Goal: Information Seeking & Learning: Learn about a topic

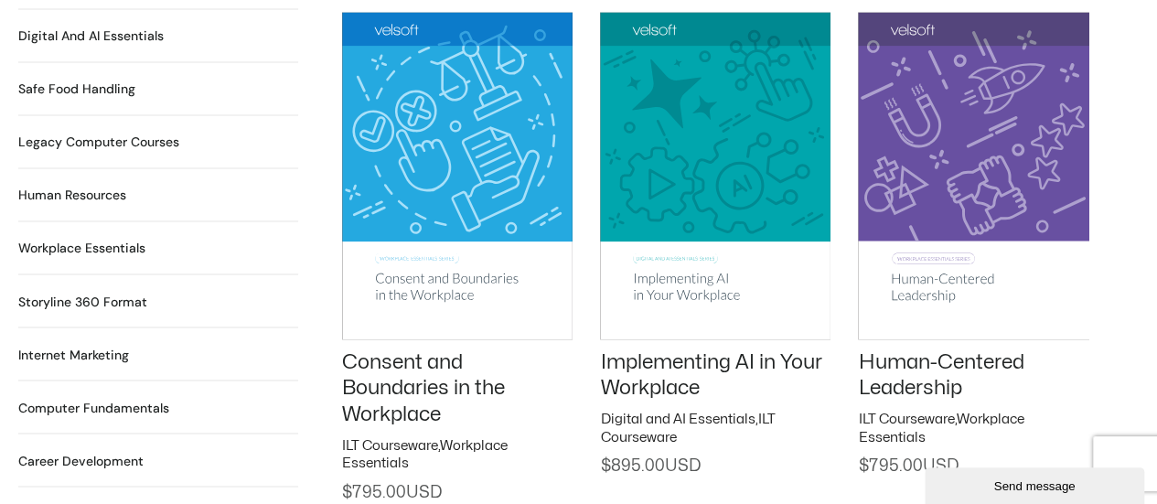
scroll to position [1098, 0]
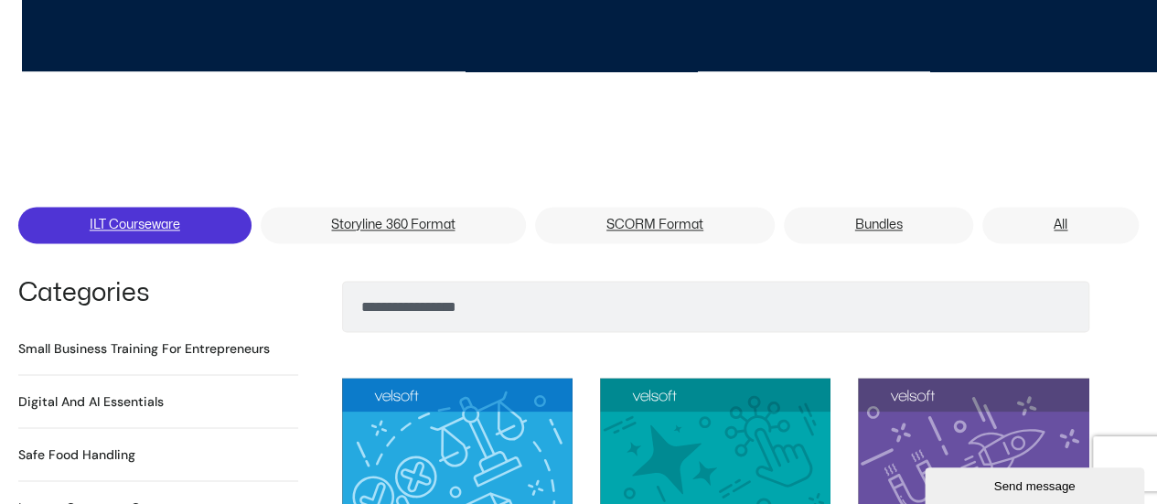
click at [130, 207] on link "ILT Courseware" at bounding box center [134, 225] width 233 height 37
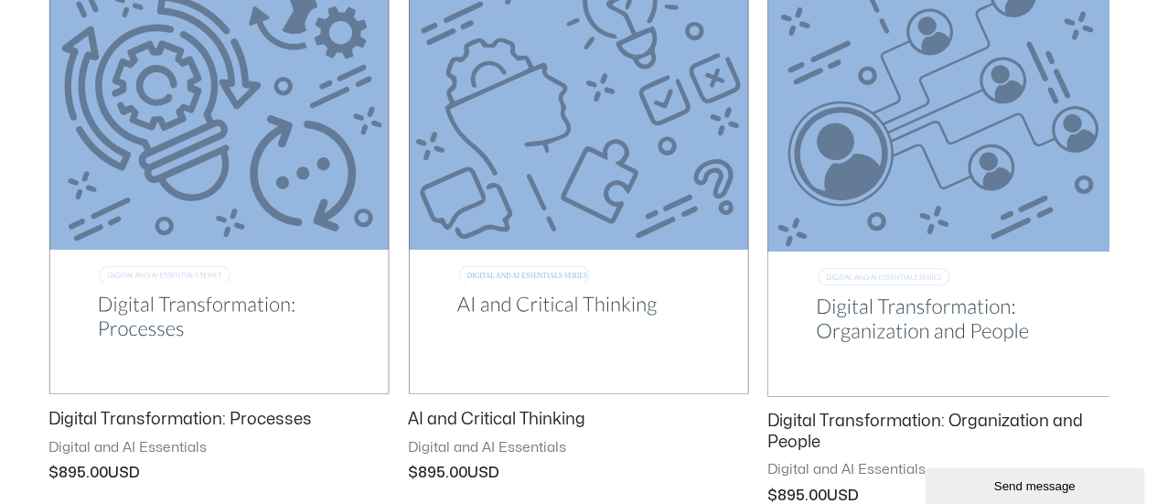
scroll to position [2653, 0]
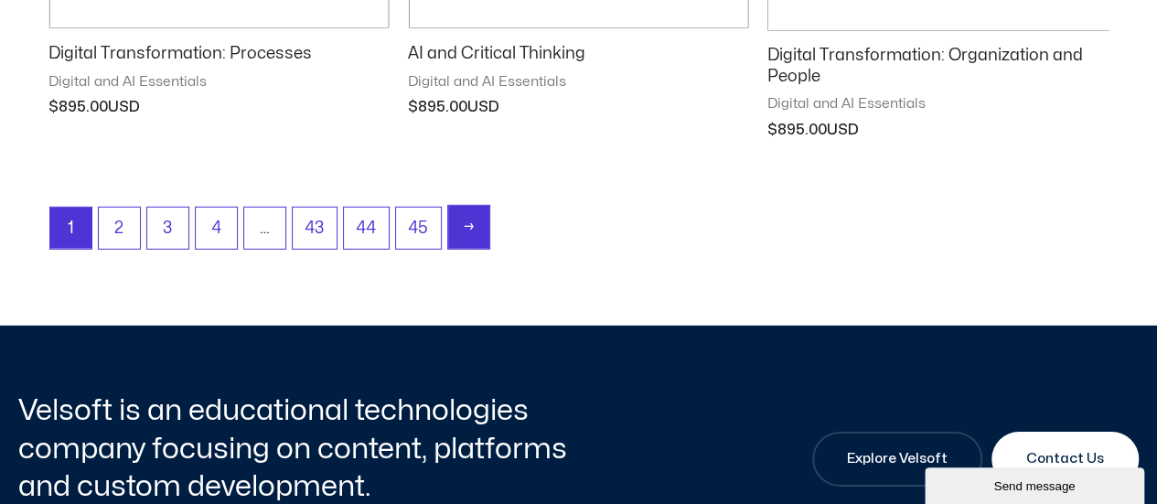
click at [457, 219] on link "→" at bounding box center [468, 227] width 41 height 43
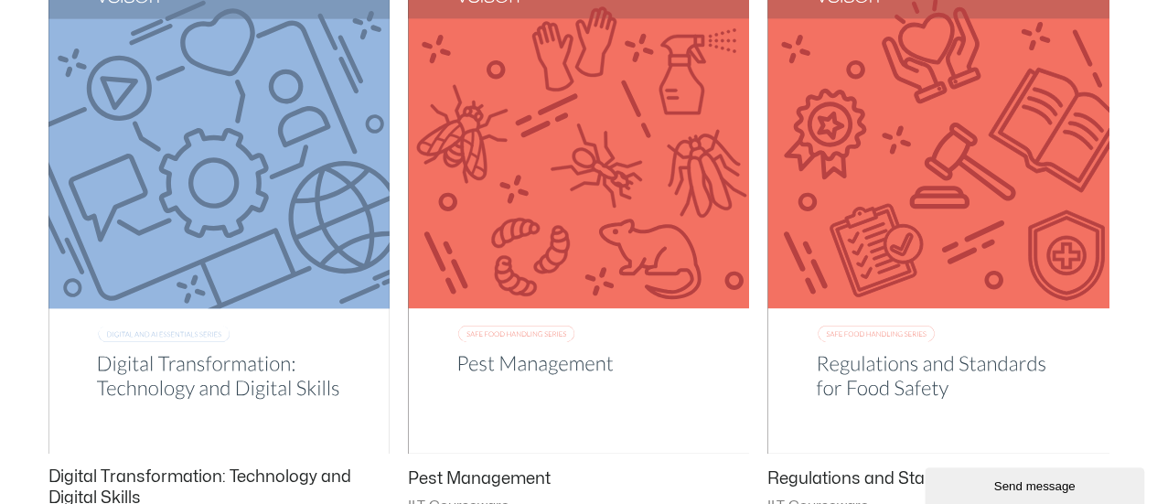
scroll to position [1098, 0]
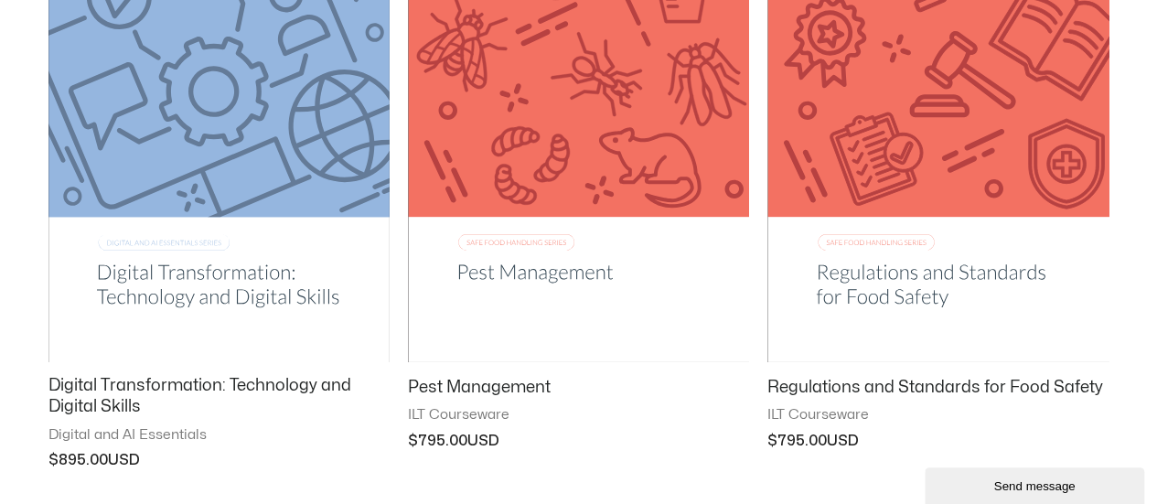
click at [600, 273] on img at bounding box center [578, 119] width 341 height 484
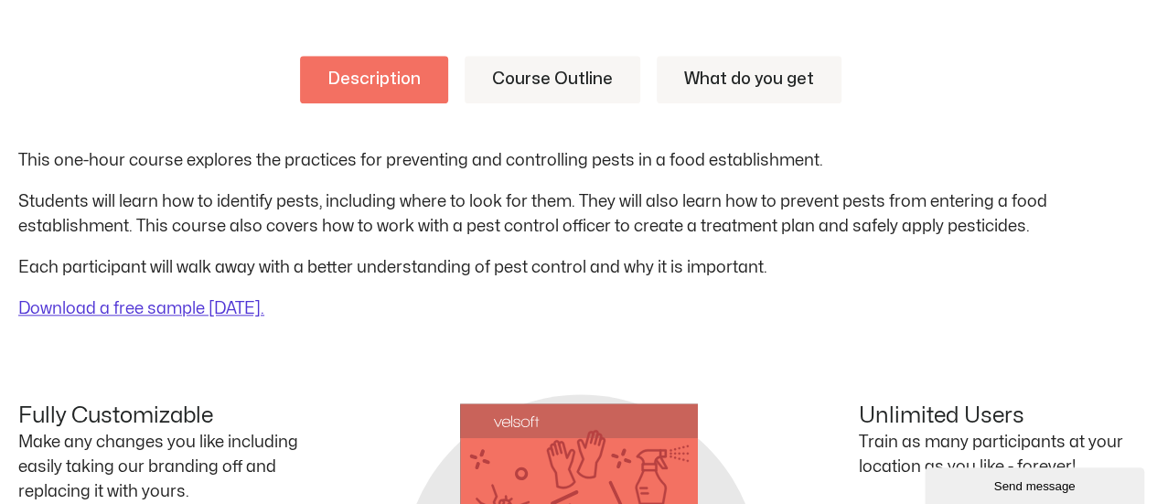
drag, startPoint x: 1096, startPoint y: 7, endPoint x: 1076, endPoint y: 94, distance: 89.2
click at [1076, 94] on ul "Description Course Outline What do you get" at bounding box center [578, 80] width 1121 height 48
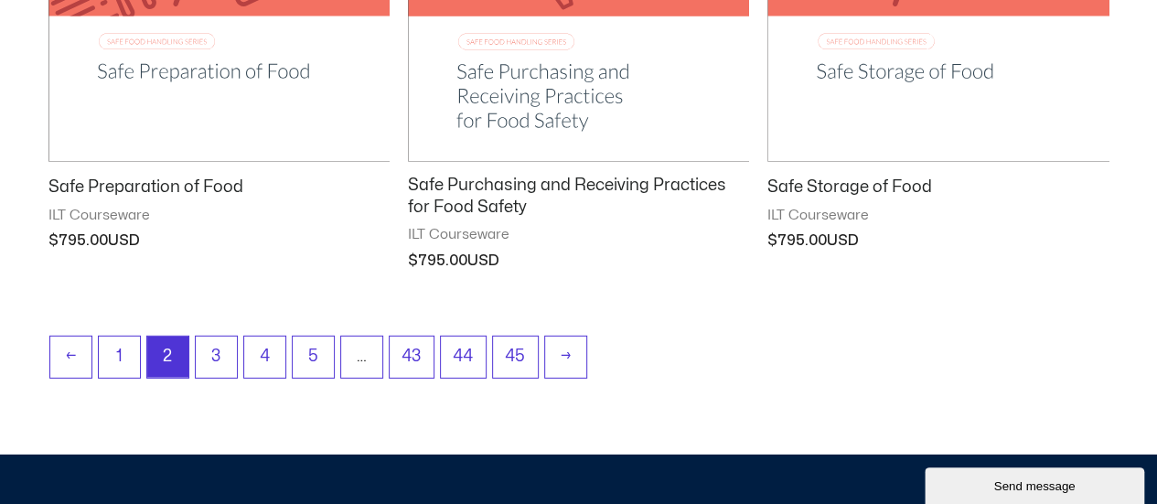
scroll to position [2653, 0]
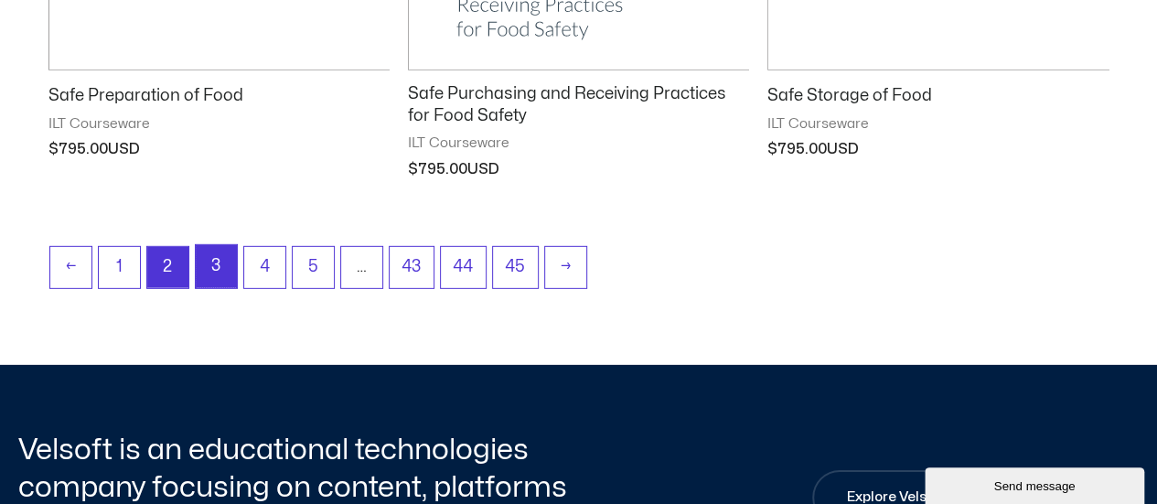
click at [212, 263] on link "3" at bounding box center [216, 266] width 41 height 43
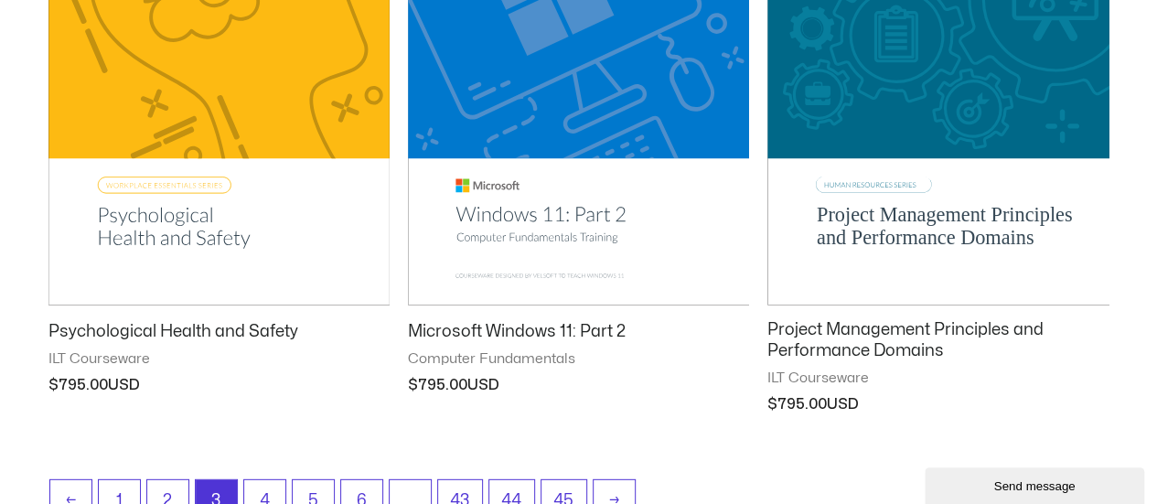
scroll to position [2653, 0]
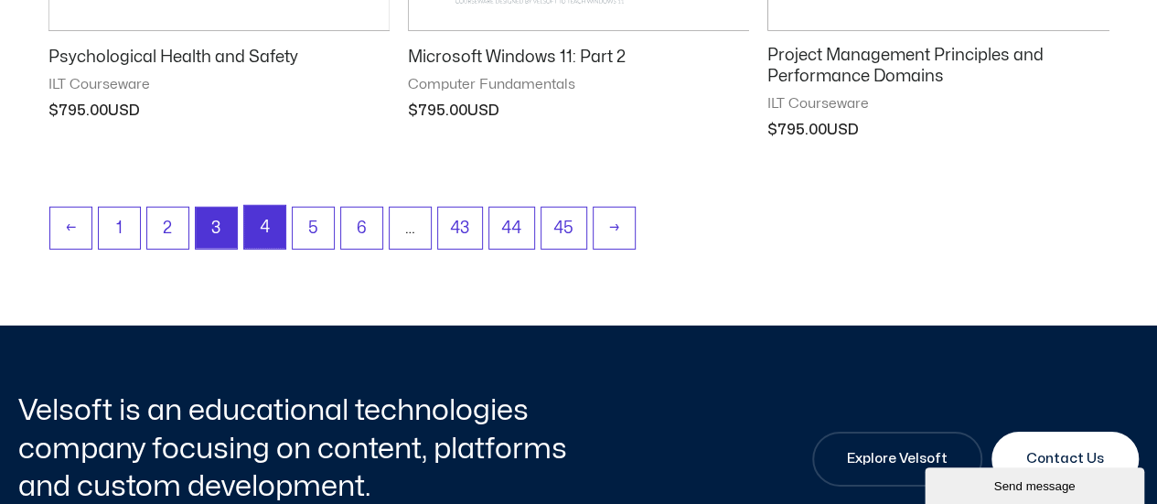
click at [259, 228] on link "4" at bounding box center [264, 227] width 41 height 43
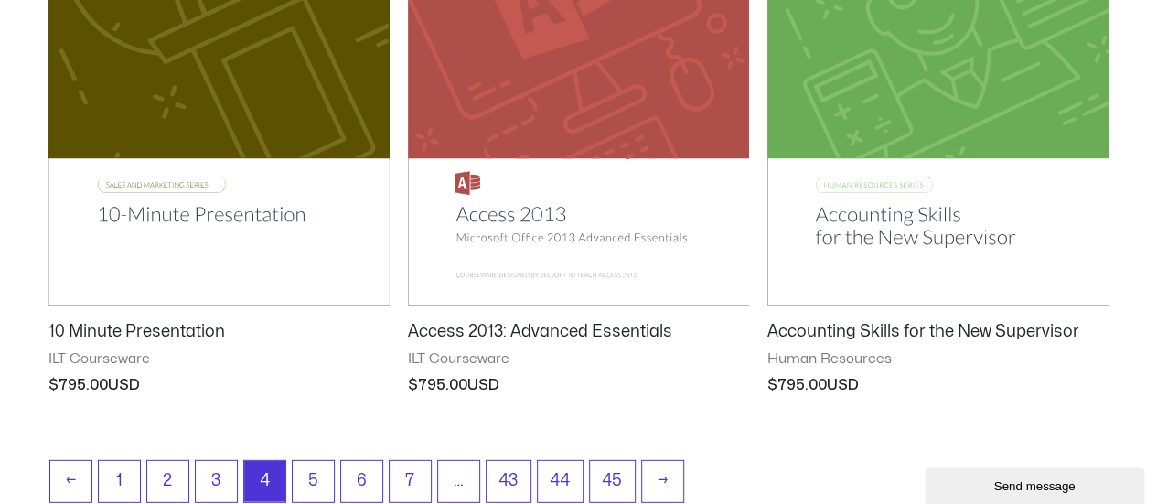
scroll to position [2561, 0]
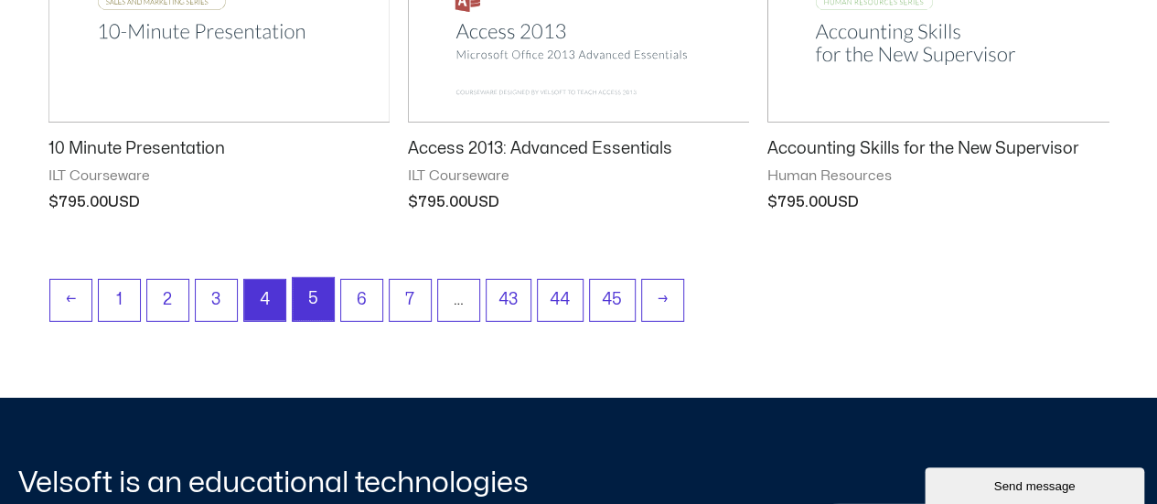
click at [326, 297] on link "5" at bounding box center [313, 299] width 41 height 43
click at [302, 294] on link "5" at bounding box center [313, 299] width 41 height 43
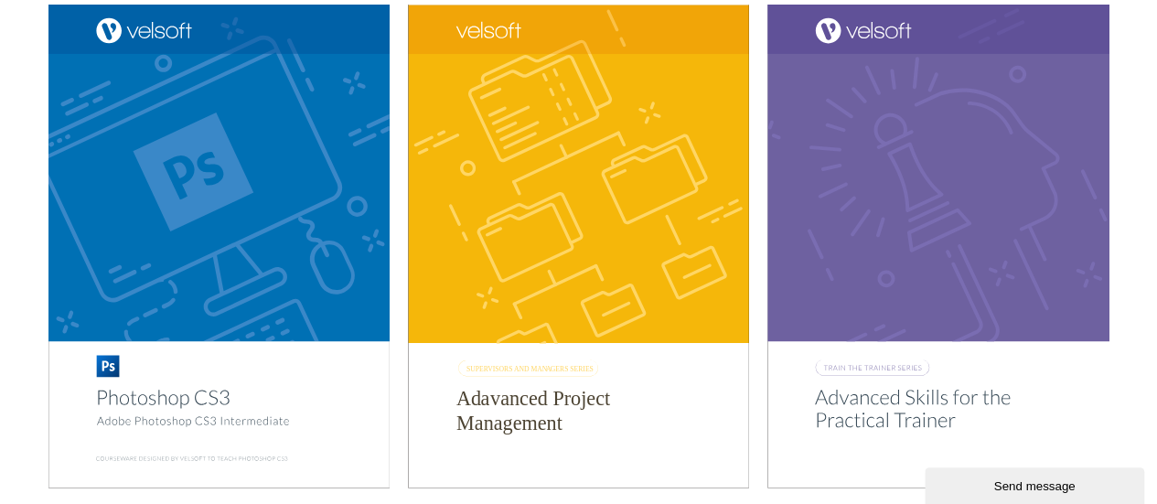
scroll to position [2470, 0]
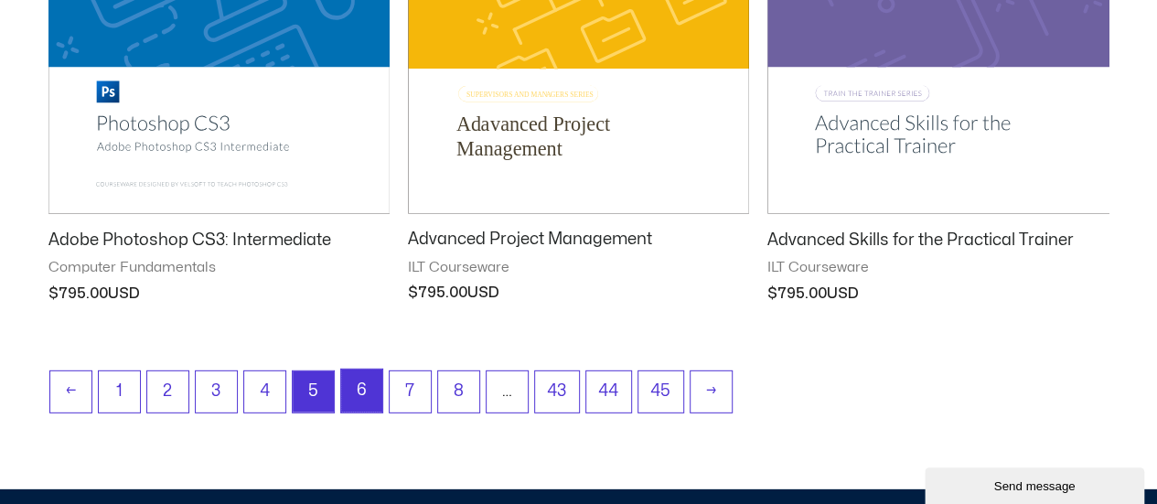
click at [375, 391] on link "6" at bounding box center [361, 391] width 41 height 43
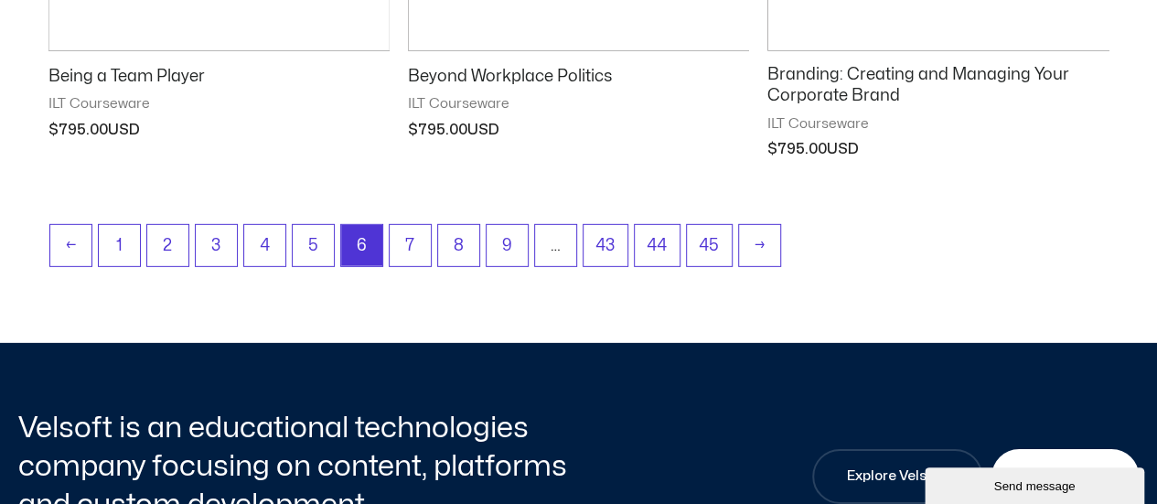
scroll to position [2744, 0]
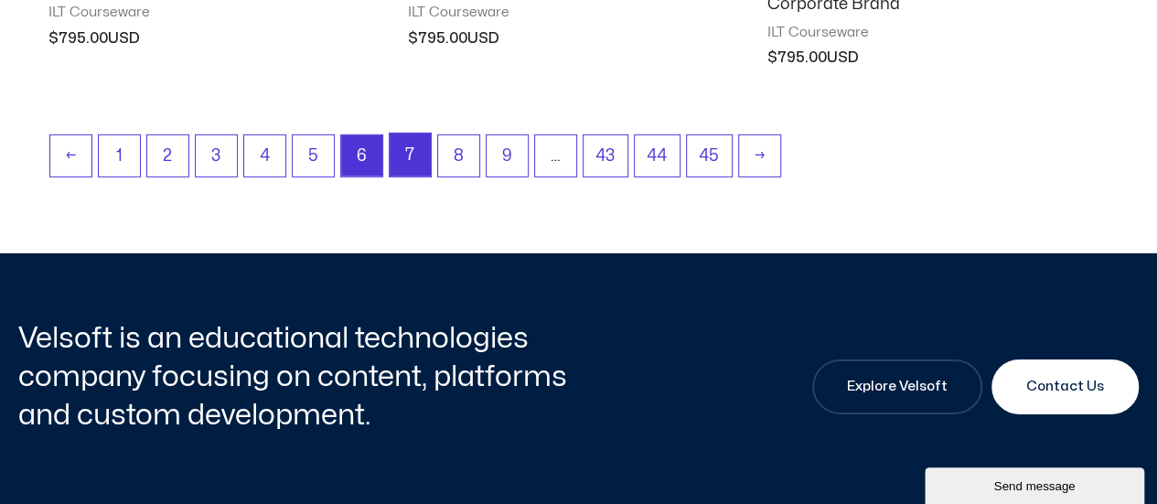
click at [407, 151] on link "7" at bounding box center [410, 155] width 41 height 43
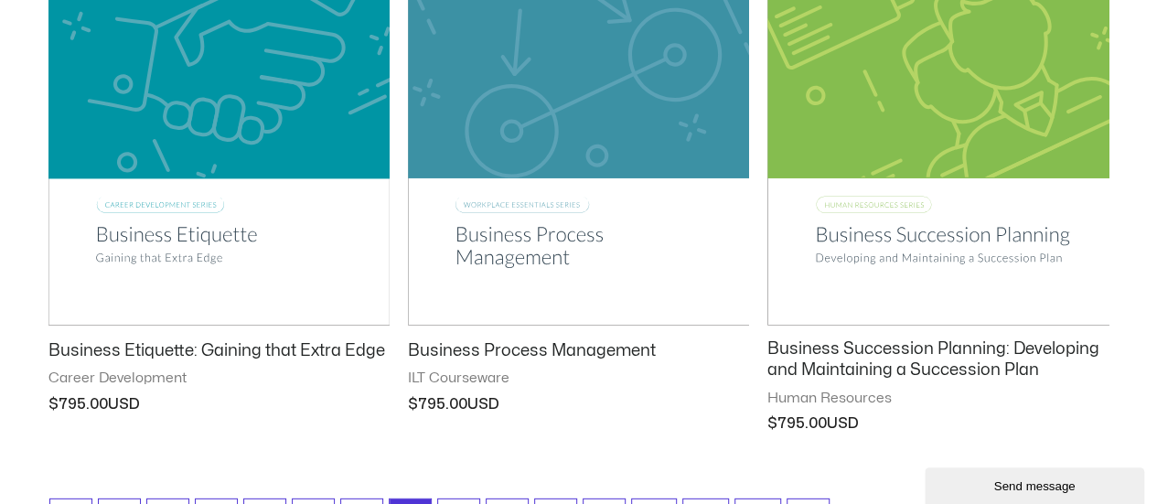
scroll to position [2744, 0]
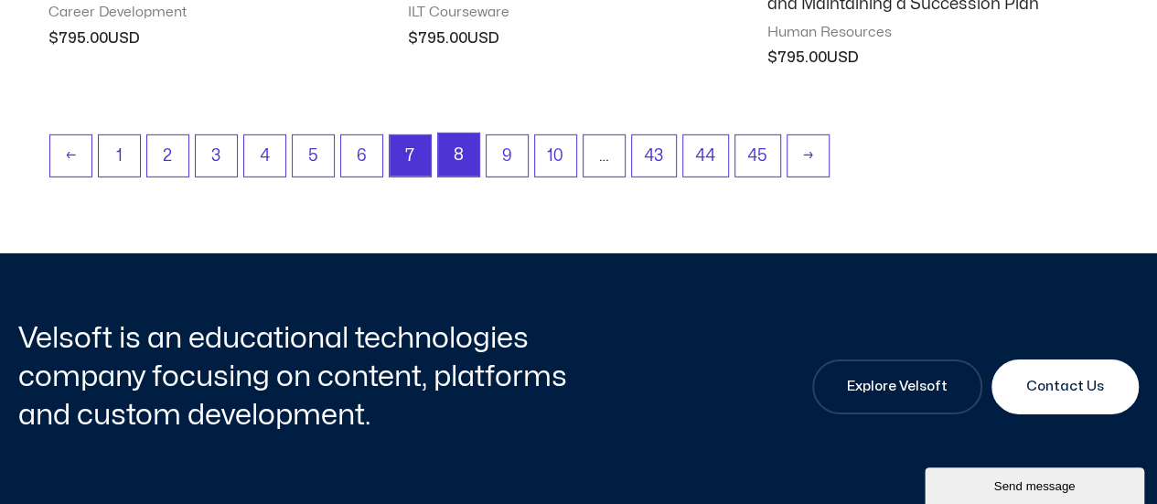
click at [454, 160] on link "8" at bounding box center [458, 155] width 41 height 43
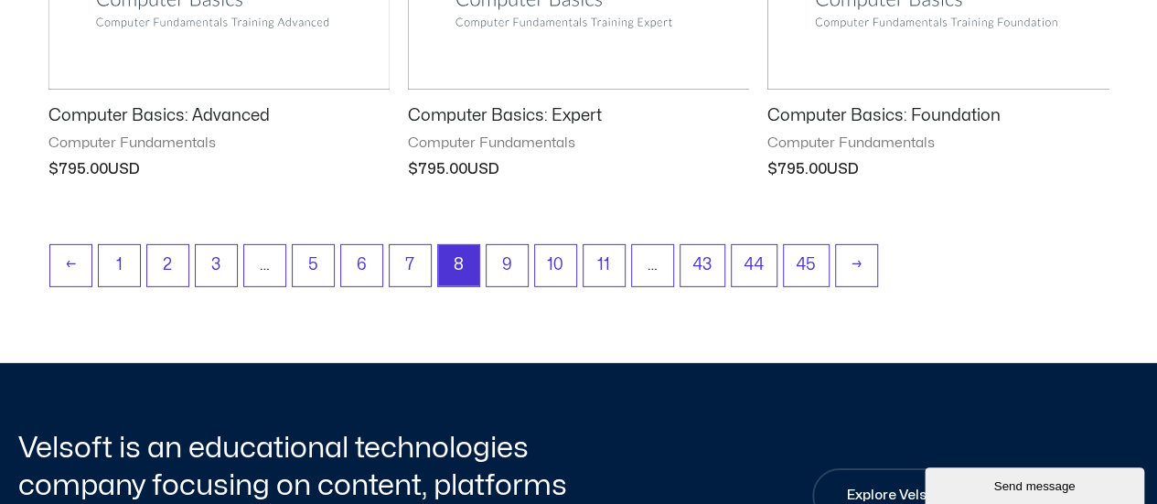
scroll to position [2744, 0]
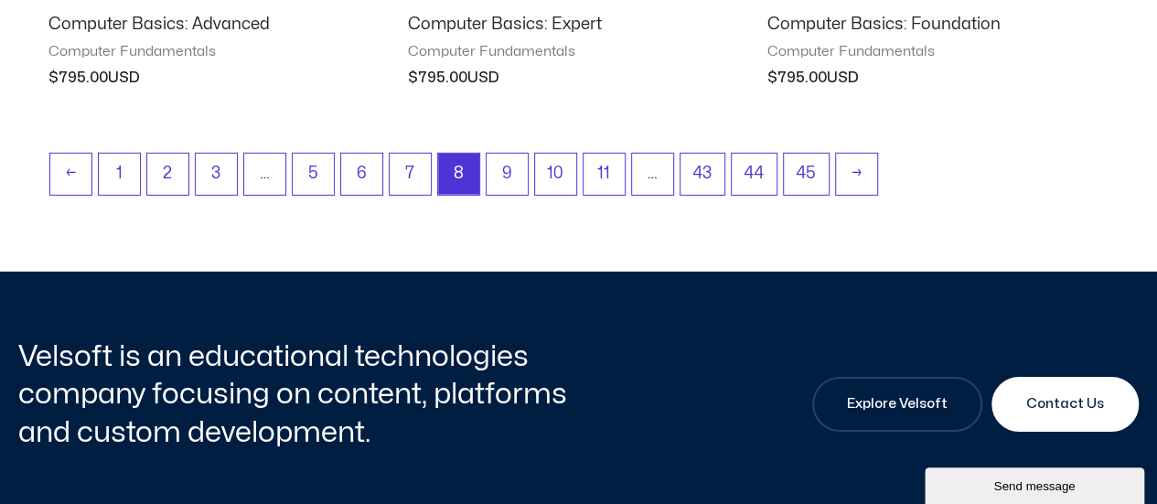
click at [449, 176] on span "8" at bounding box center [458, 174] width 41 height 41
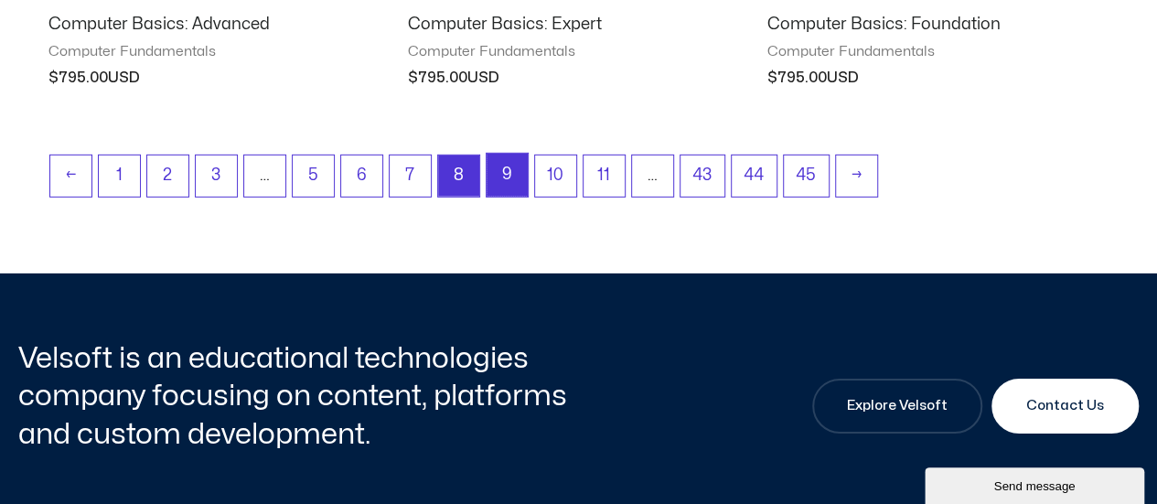
click at [499, 179] on link "9" at bounding box center [507, 175] width 41 height 43
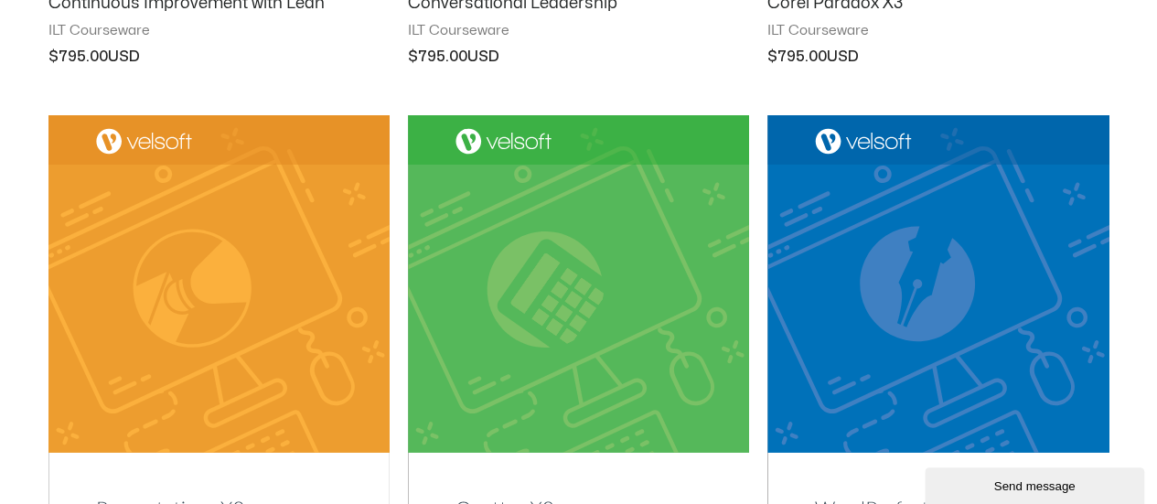
scroll to position [2470, 0]
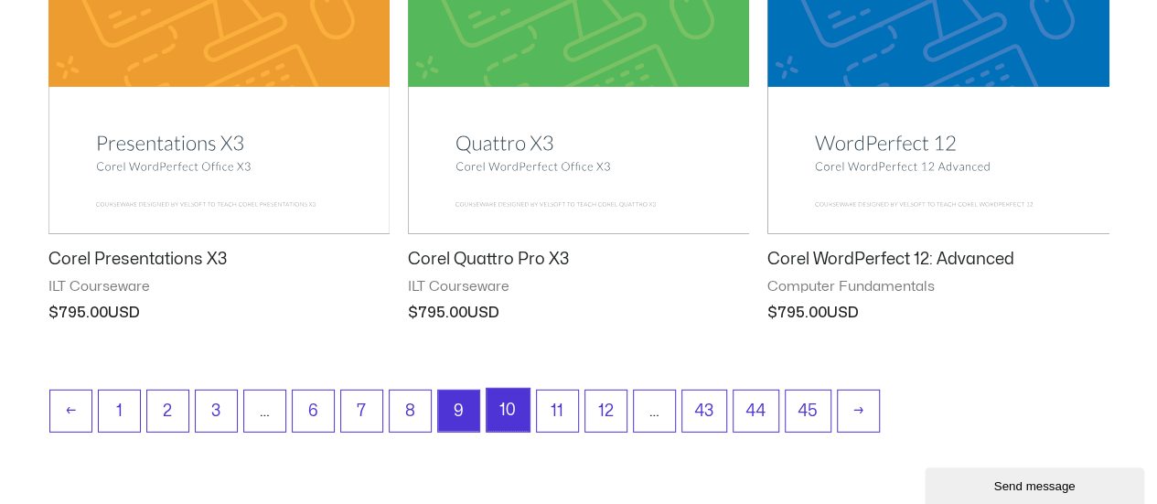
click at [508, 410] on link "10" at bounding box center [508, 410] width 43 height 43
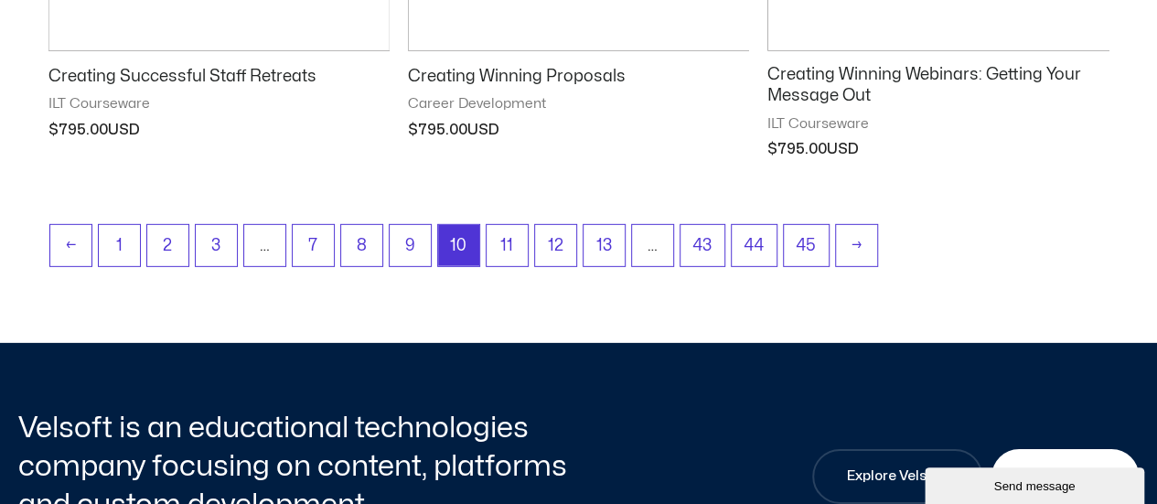
scroll to position [2744, 0]
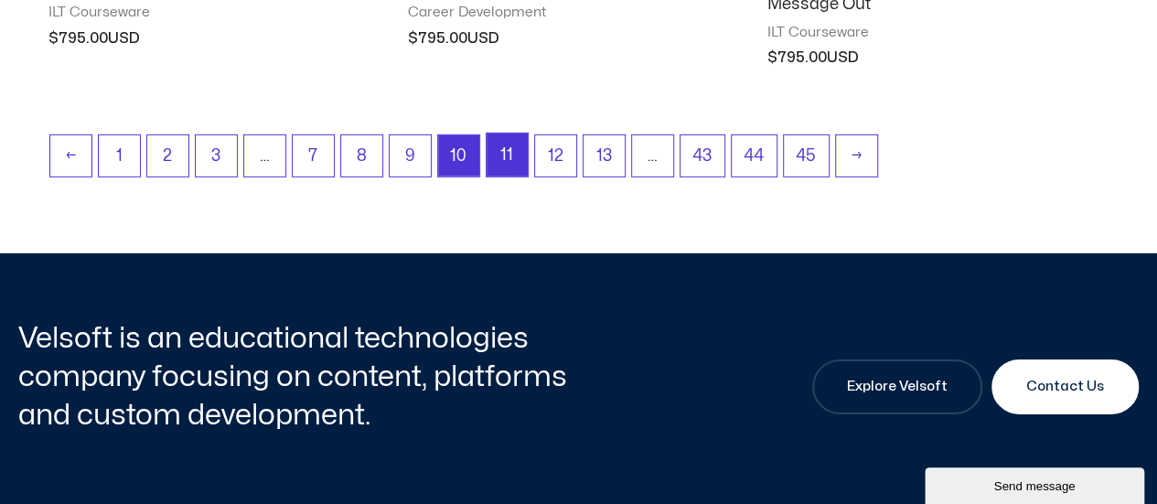
click at [502, 160] on link "11" at bounding box center [507, 155] width 41 height 43
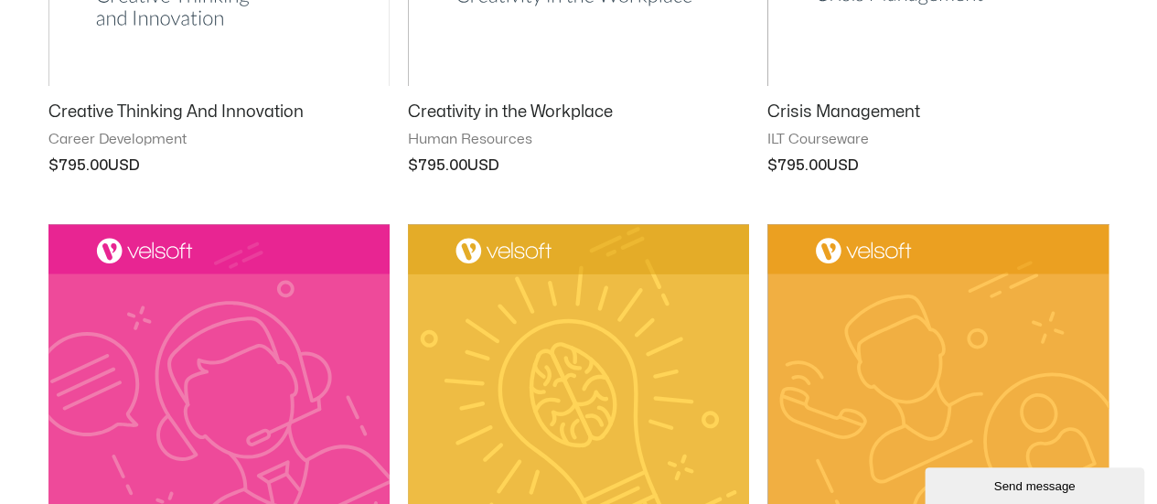
scroll to position [640, 0]
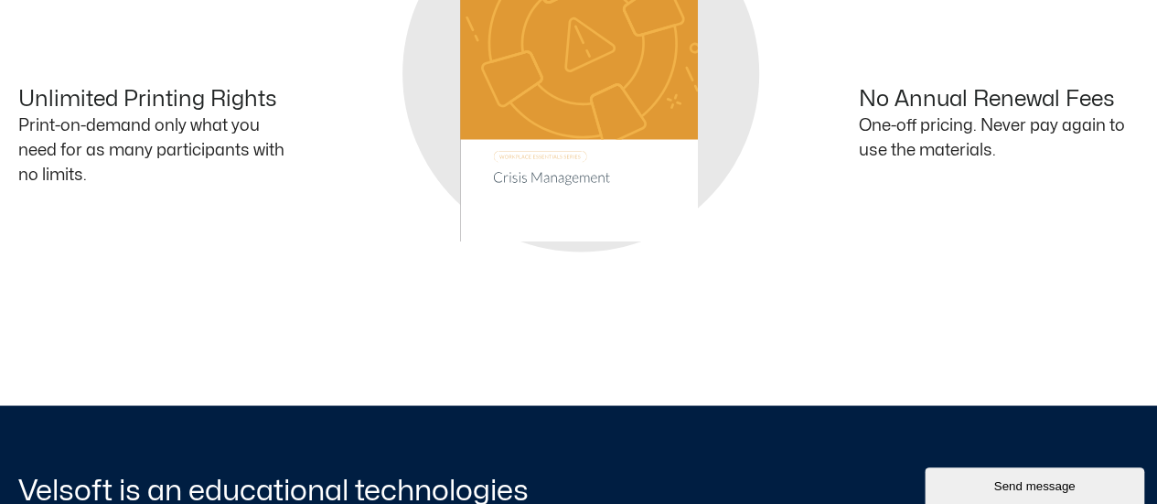
scroll to position [1829, 0]
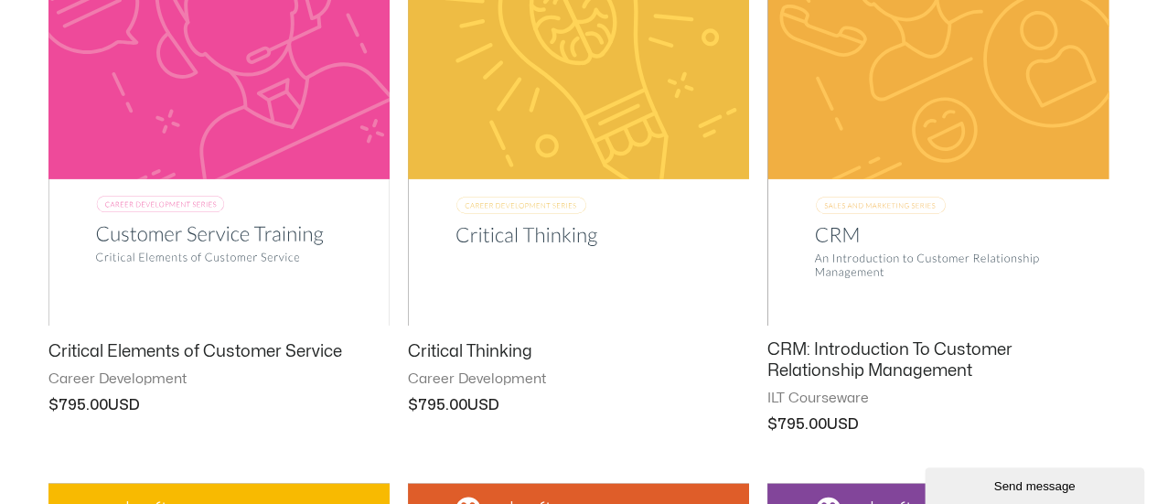
click at [868, 164] on img at bounding box center [937, 84] width 341 height 485
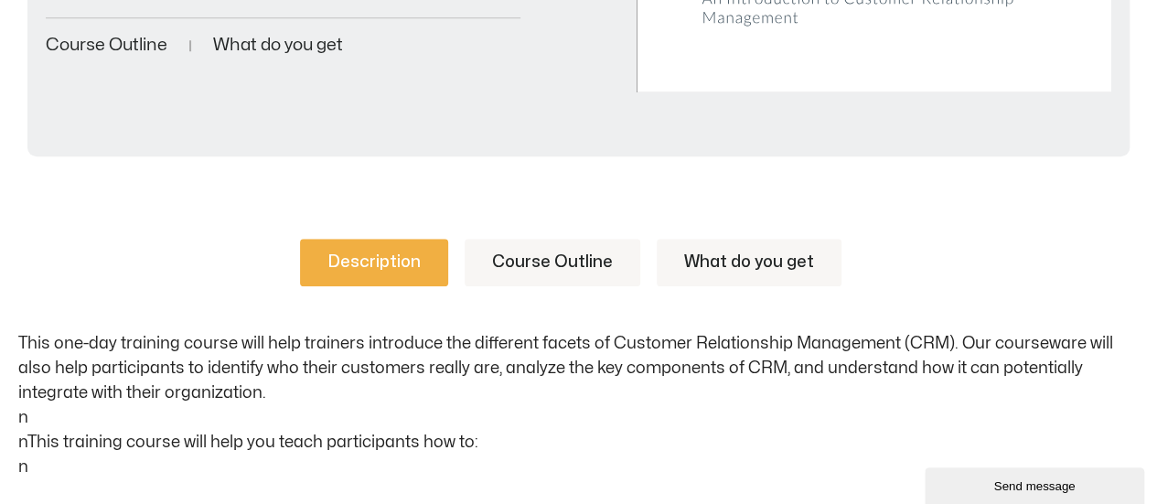
scroll to position [1098, 0]
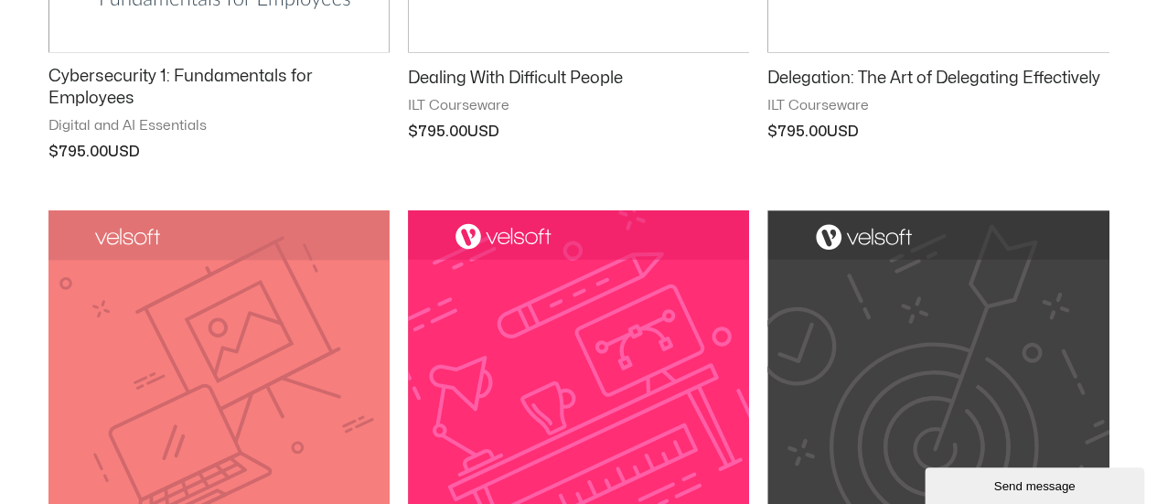
scroll to position [2395, 0]
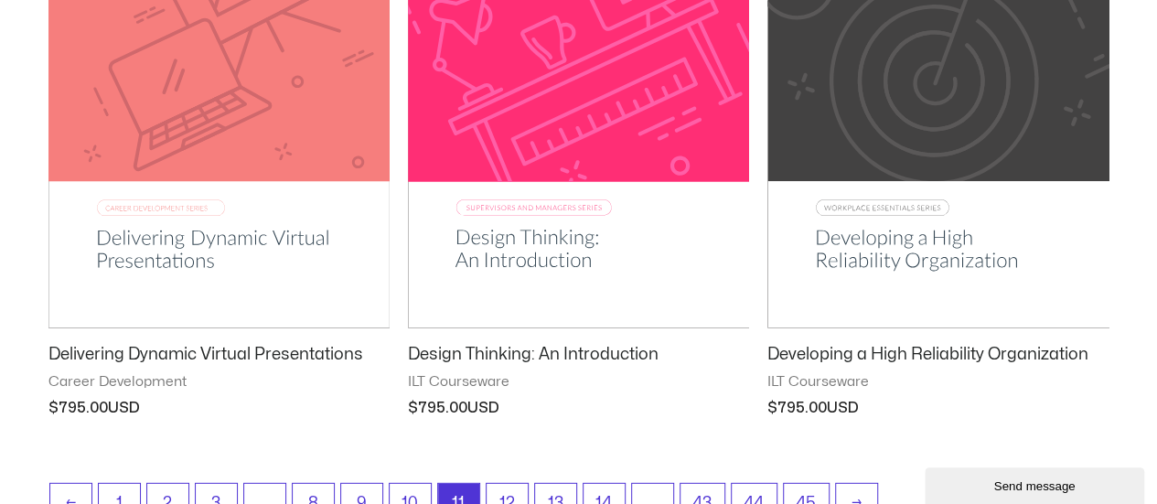
click at [562, 239] on img at bounding box center [578, 87] width 341 height 484
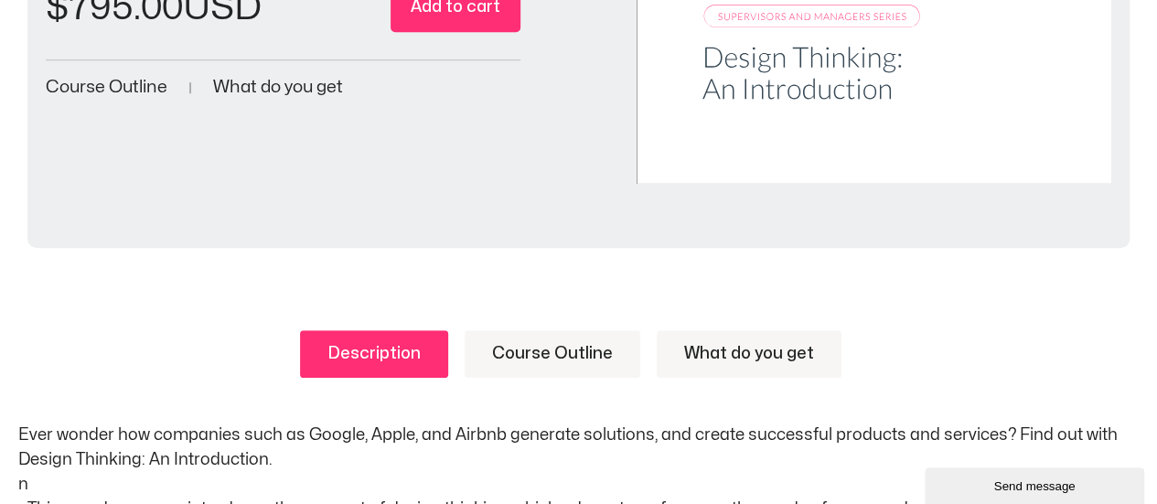
scroll to position [915, 0]
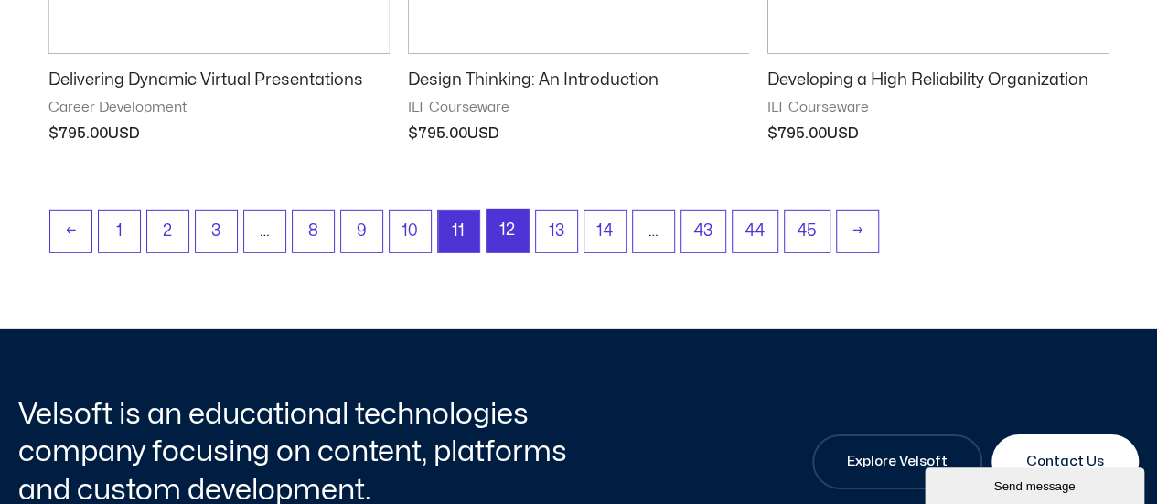
click at [515, 216] on link "12" at bounding box center [508, 230] width 42 height 43
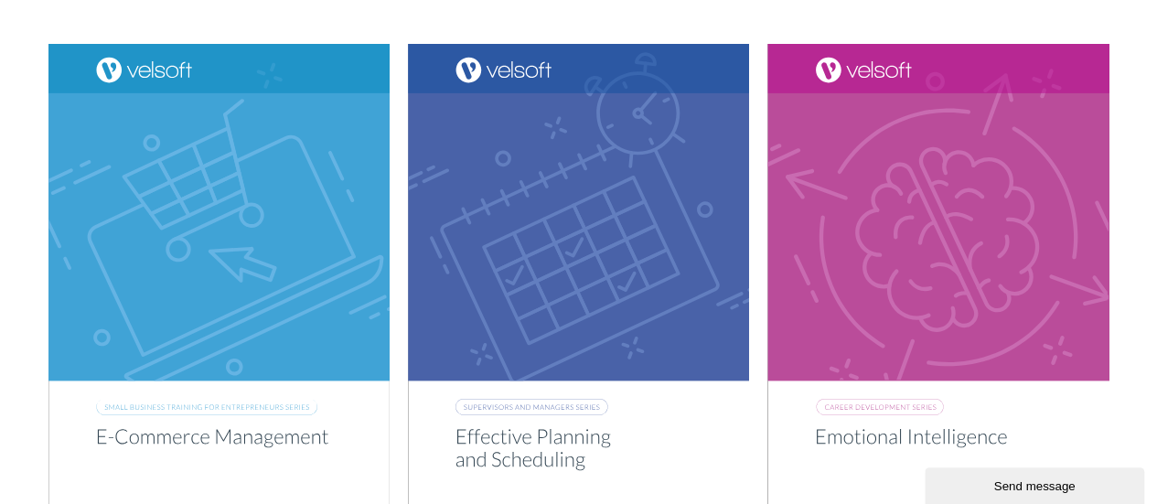
scroll to position [2470, 0]
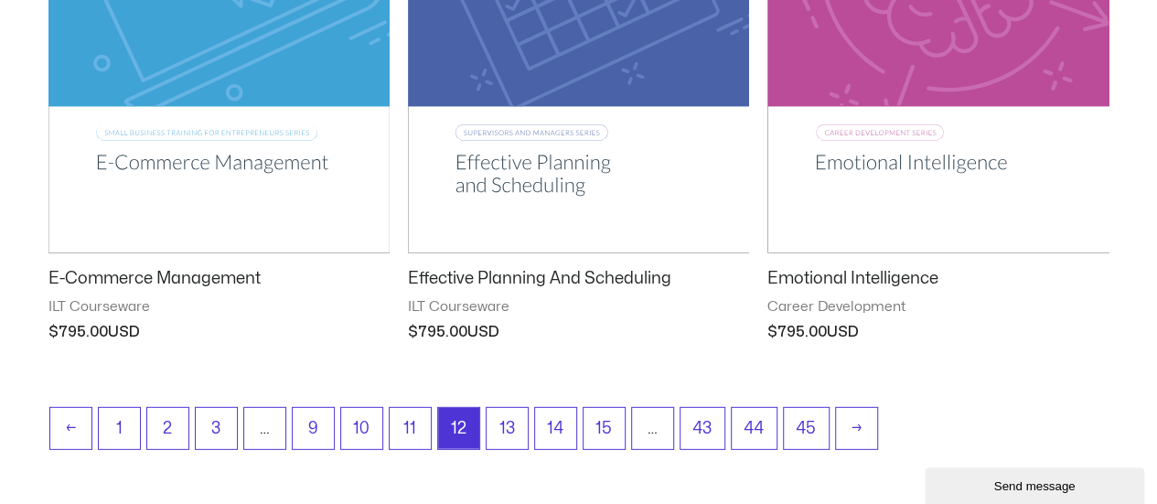
click at [522, 160] on img at bounding box center [578, 11] width 341 height 484
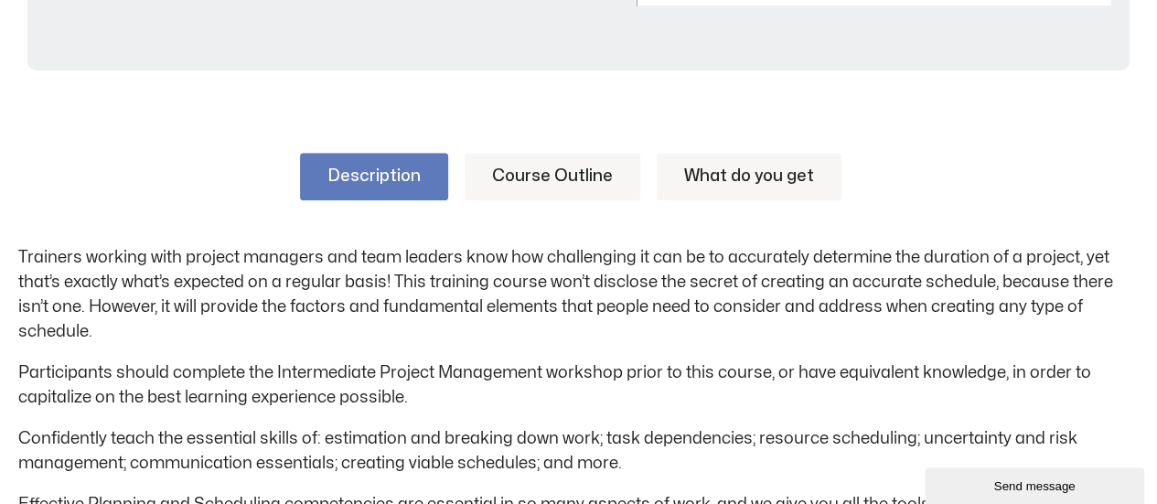
scroll to position [1001, 0]
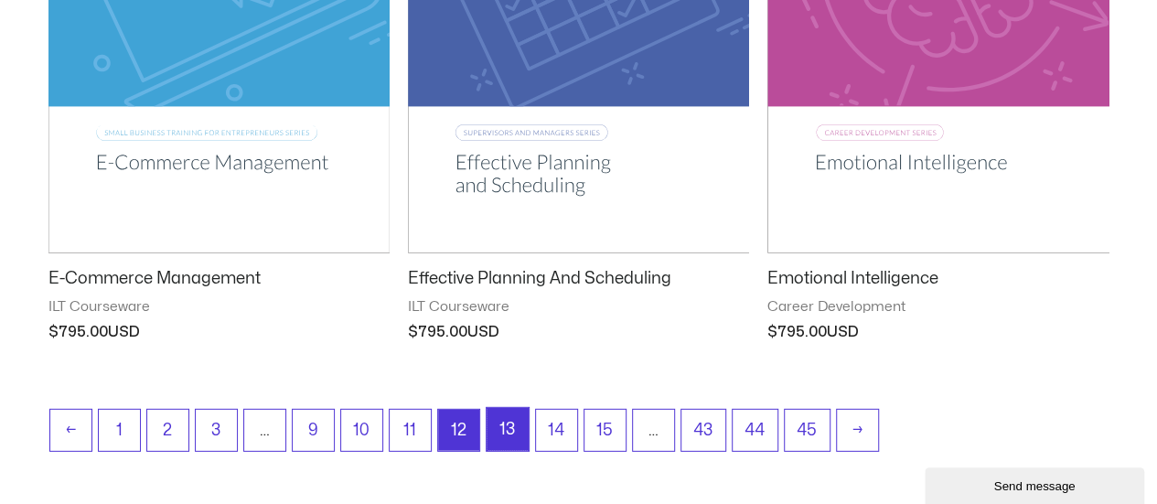
click at [501, 438] on link "13" at bounding box center [508, 429] width 42 height 43
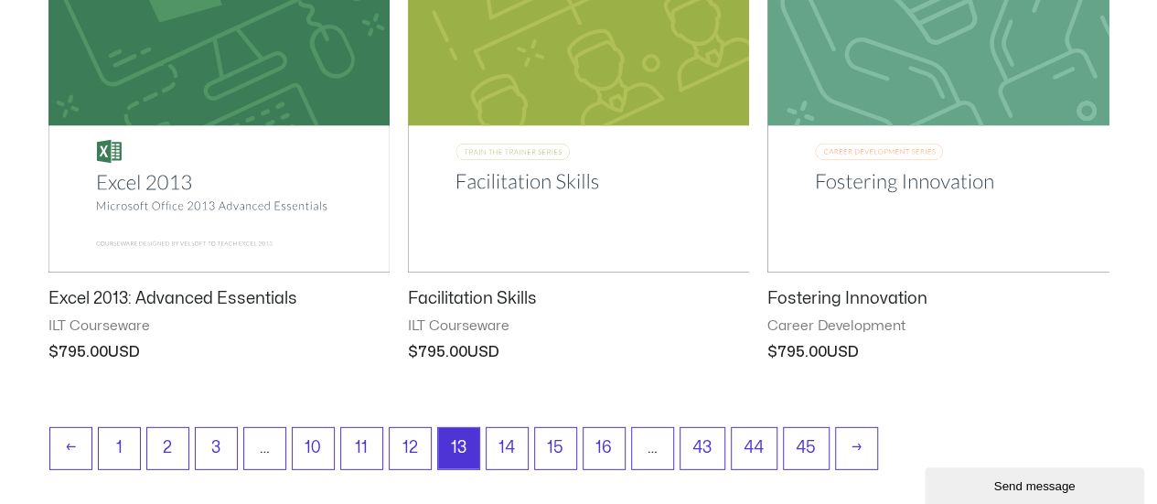
scroll to position [2836, 0]
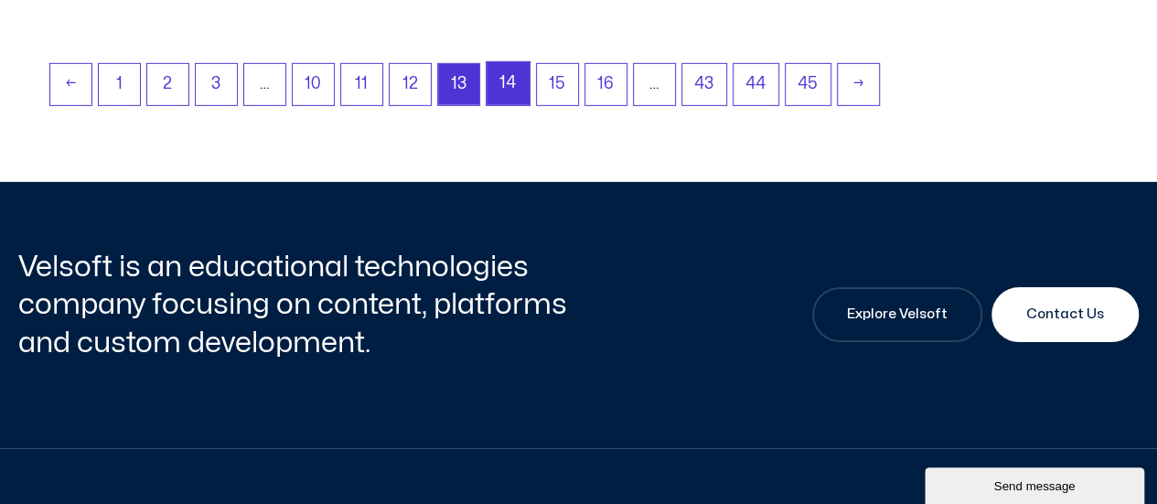
click at [516, 87] on link "14" at bounding box center [508, 83] width 43 height 43
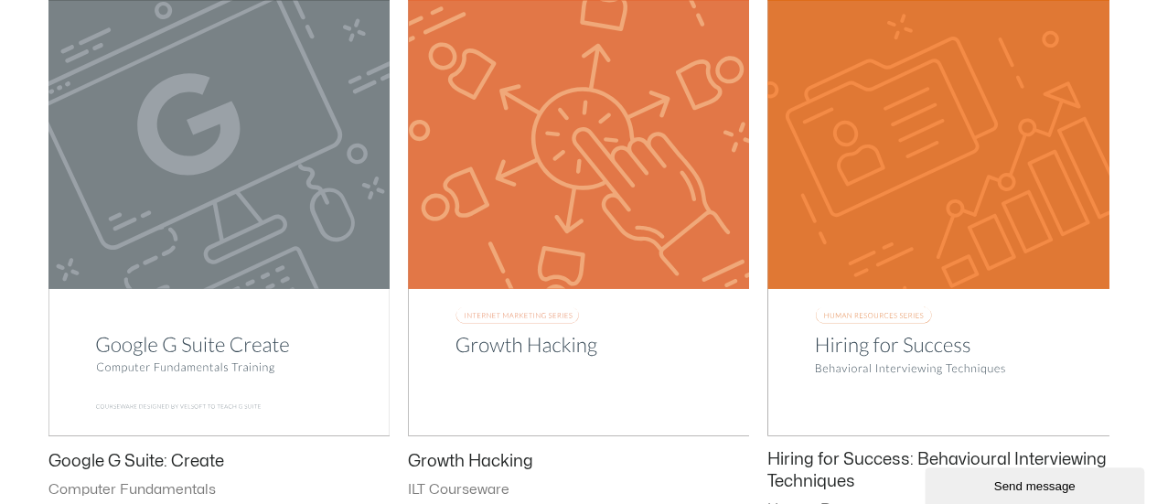
scroll to position [2744, 0]
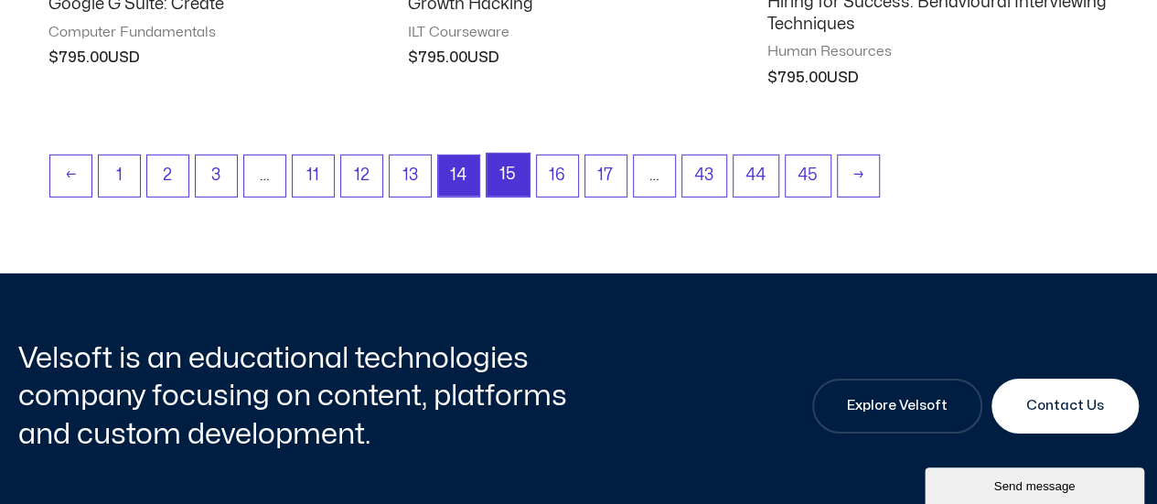
click at [510, 173] on link "15" at bounding box center [508, 175] width 43 height 43
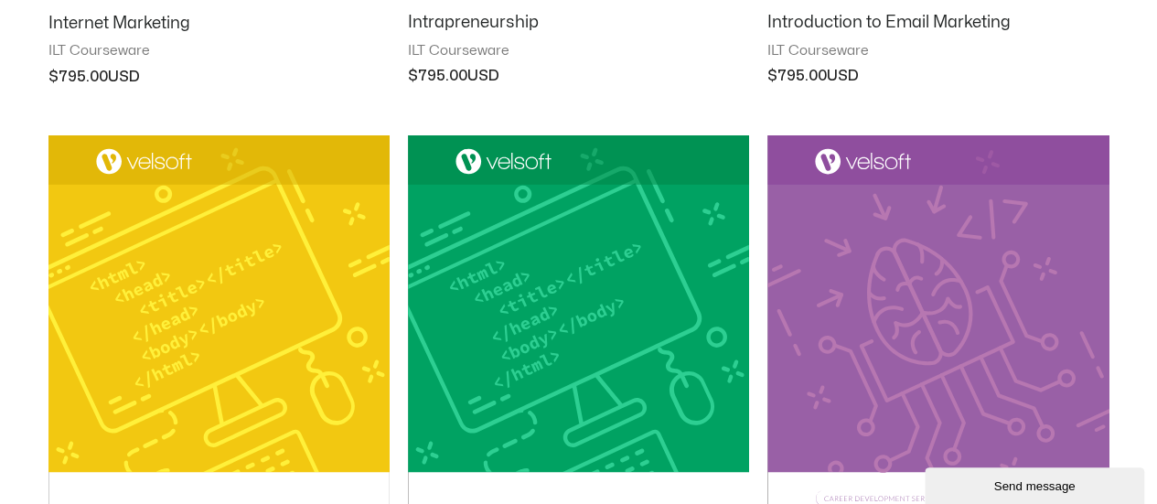
scroll to position [2470, 0]
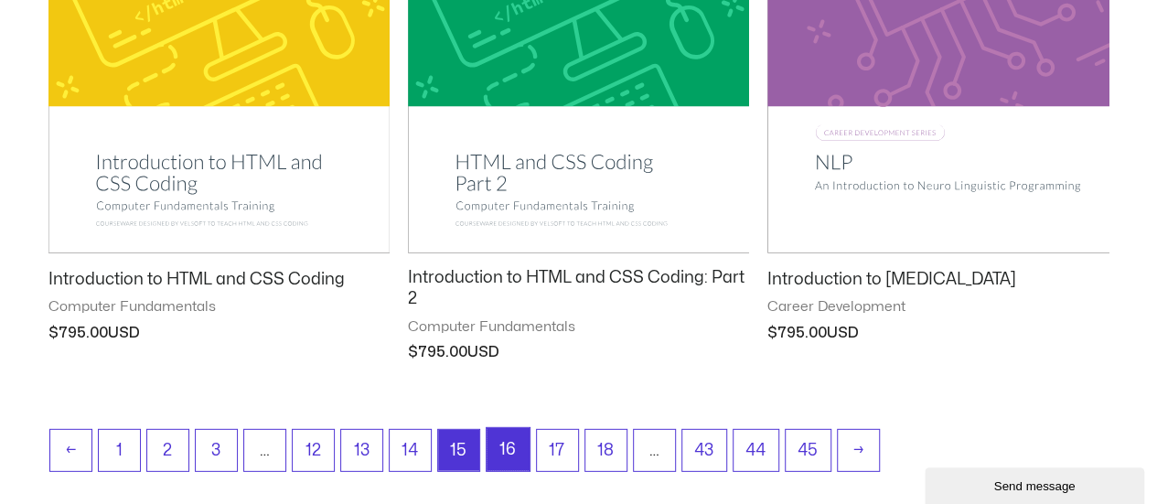
click at [504, 455] on link "16" at bounding box center [508, 449] width 43 height 43
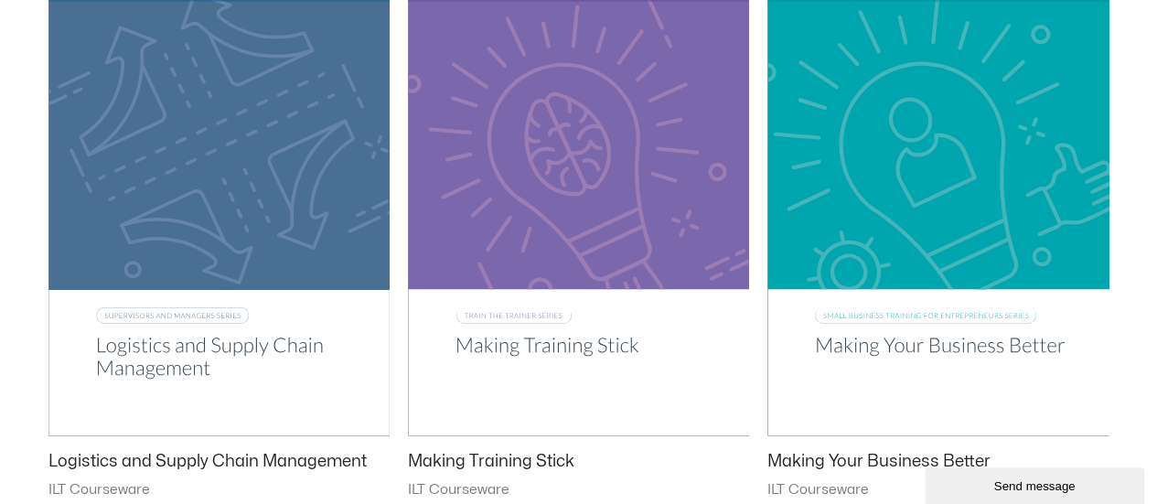
scroll to position [2653, 0]
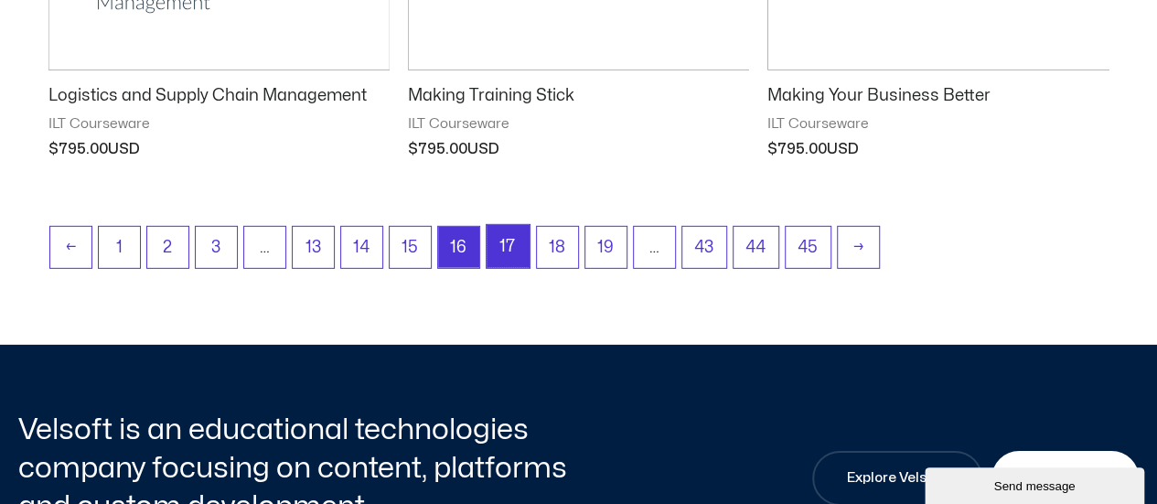
click at [500, 246] on link "17" at bounding box center [508, 246] width 43 height 43
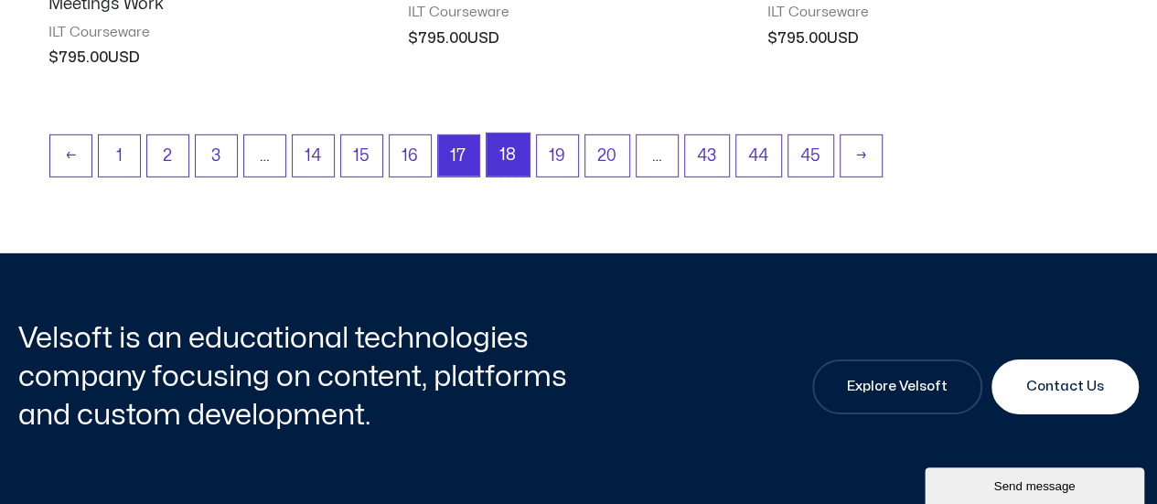
click at [499, 150] on link "18" at bounding box center [508, 155] width 43 height 43
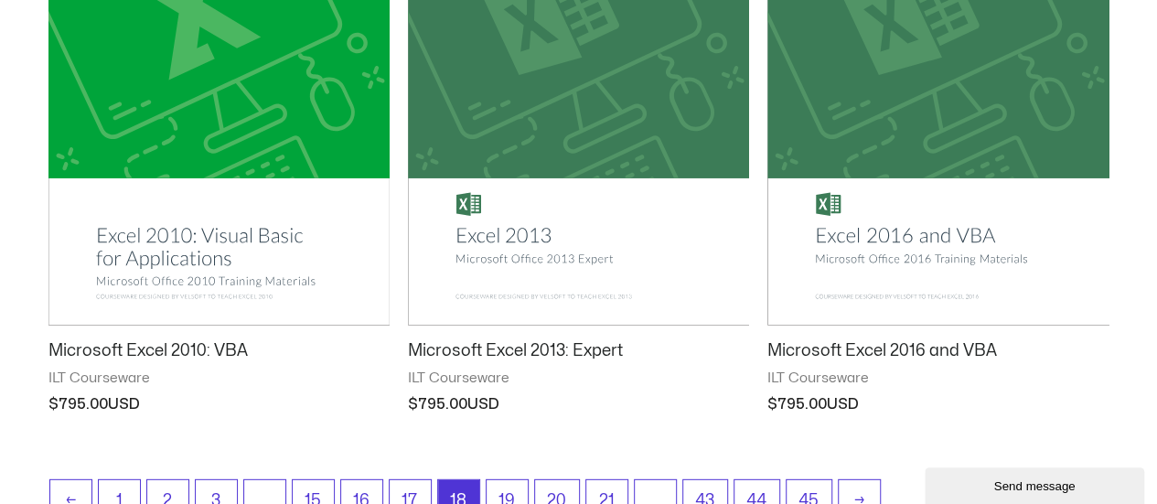
scroll to position [2836, 0]
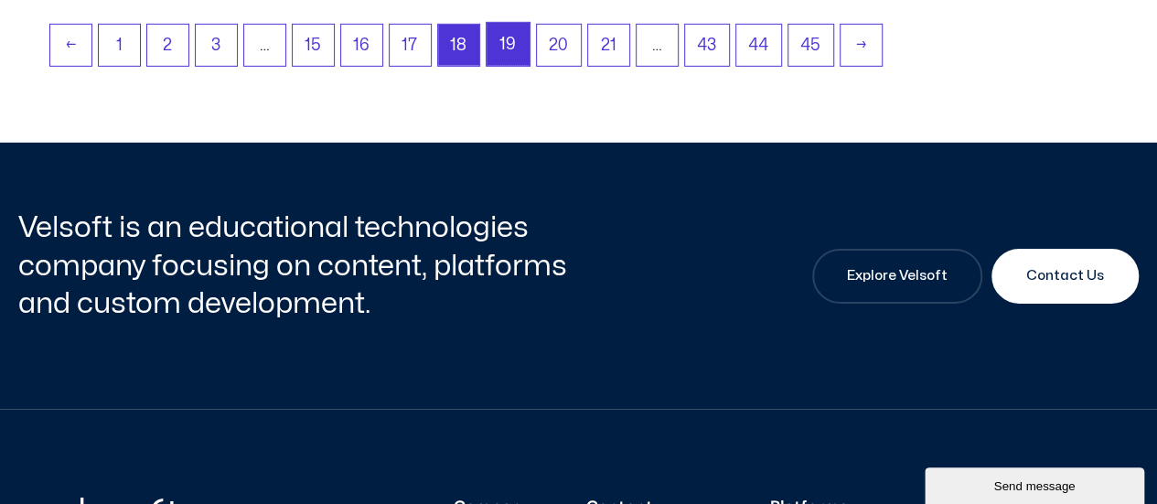
click at [496, 41] on link "19" at bounding box center [508, 44] width 43 height 43
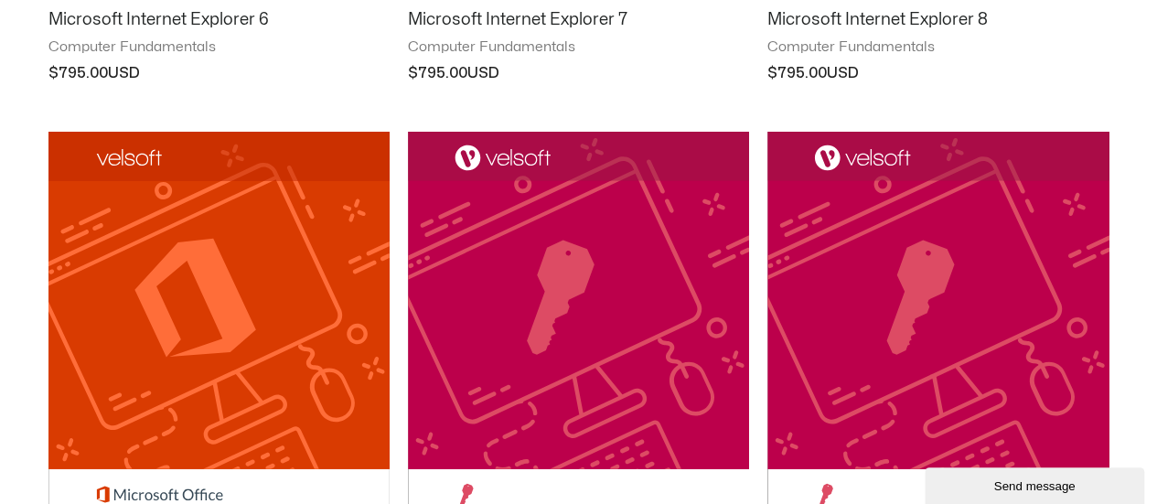
scroll to position [2528, 0]
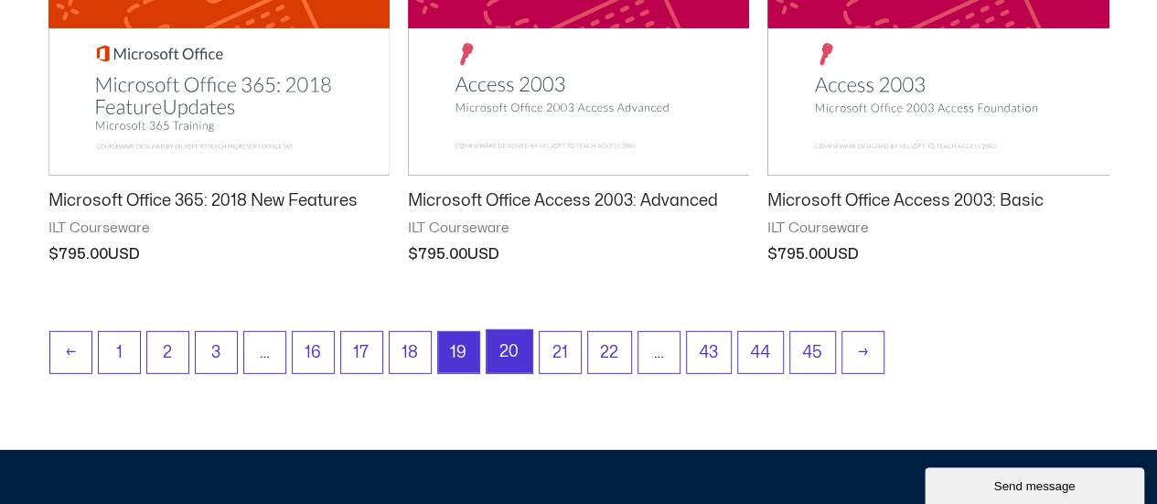
click at [520, 338] on link "20" at bounding box center [510, 351] width 46 height 43
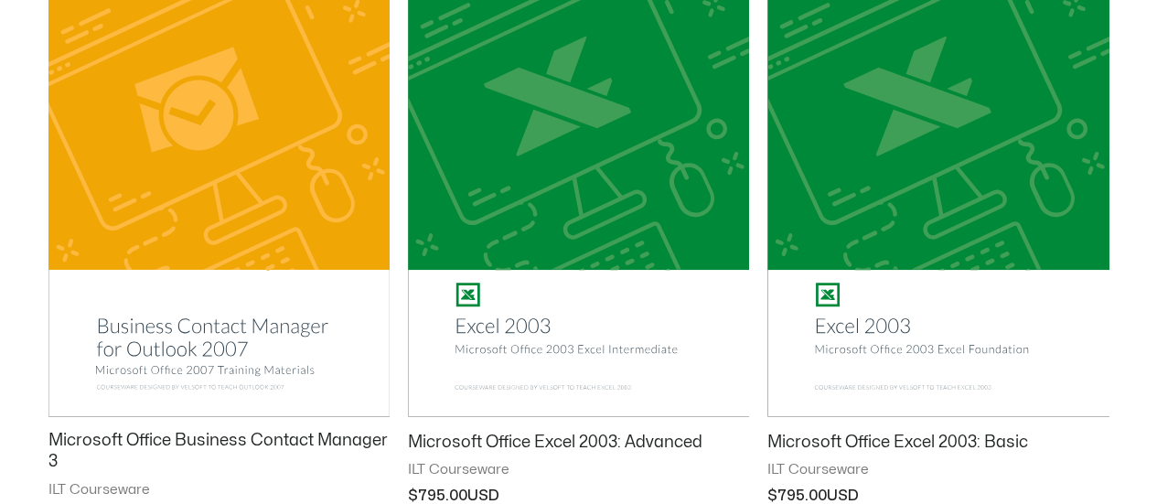
scroll to position [2653, 0]
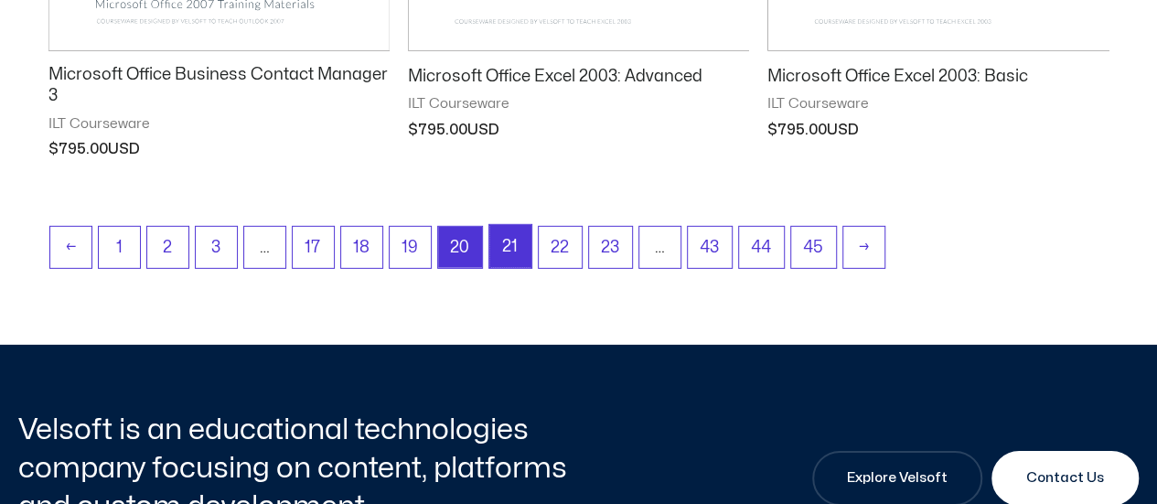
click at [502, 234] on link "21" at bounding box center [510, 246] width 42 height 43
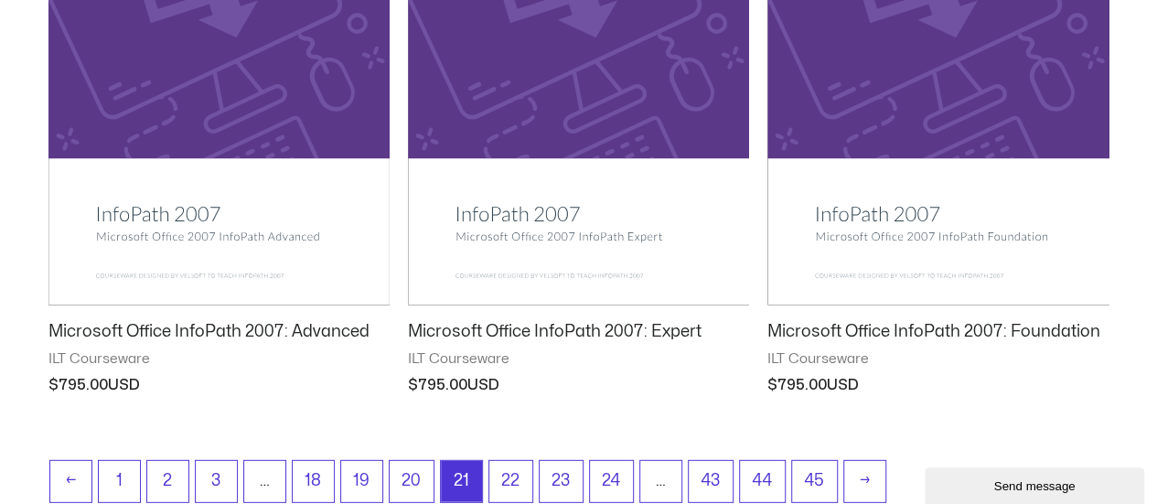
scroll to position [2470, 0]
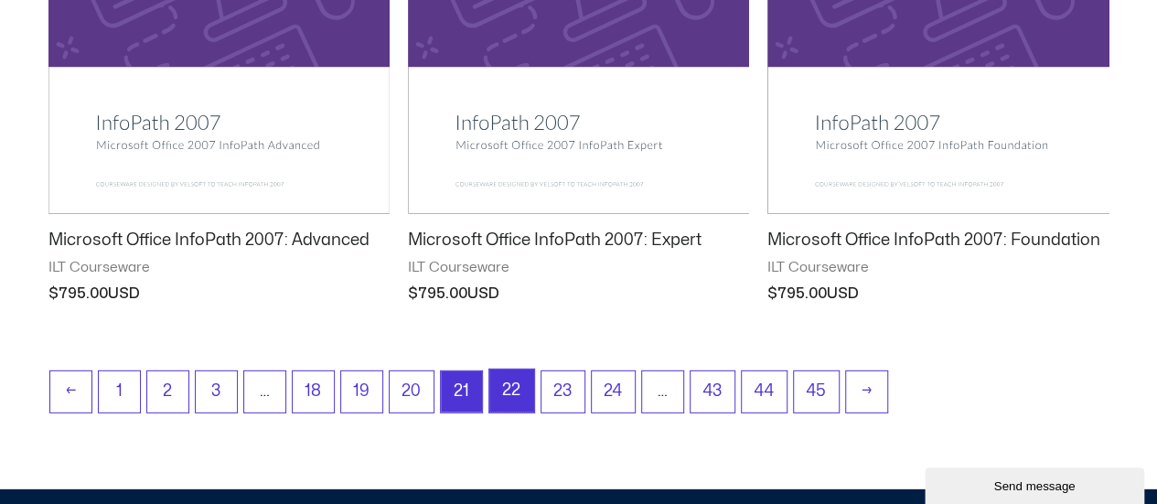
click at [503, 389] on link "22" at bounding box center [511, 391] width 45 height 43
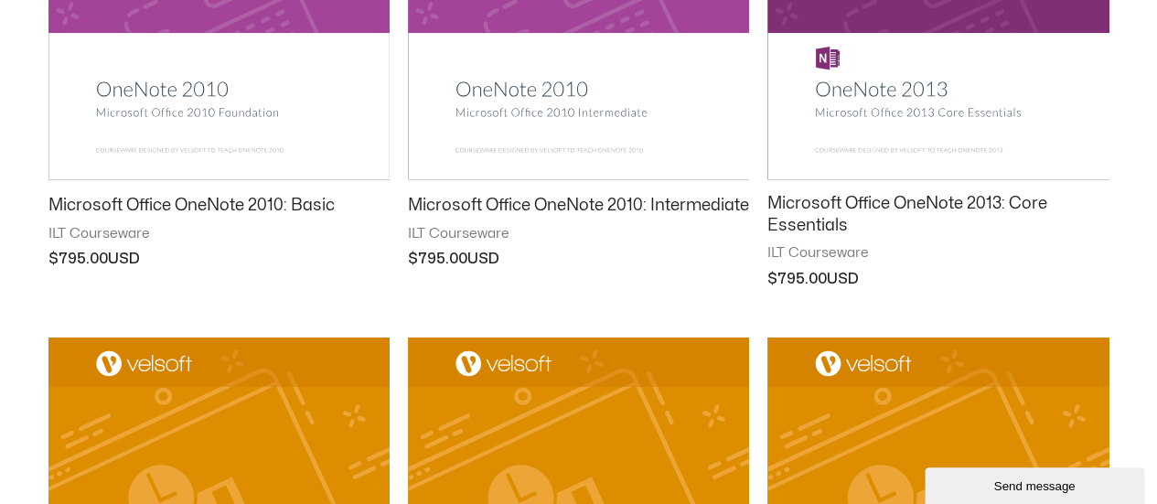
scroll to position [2470, 0]
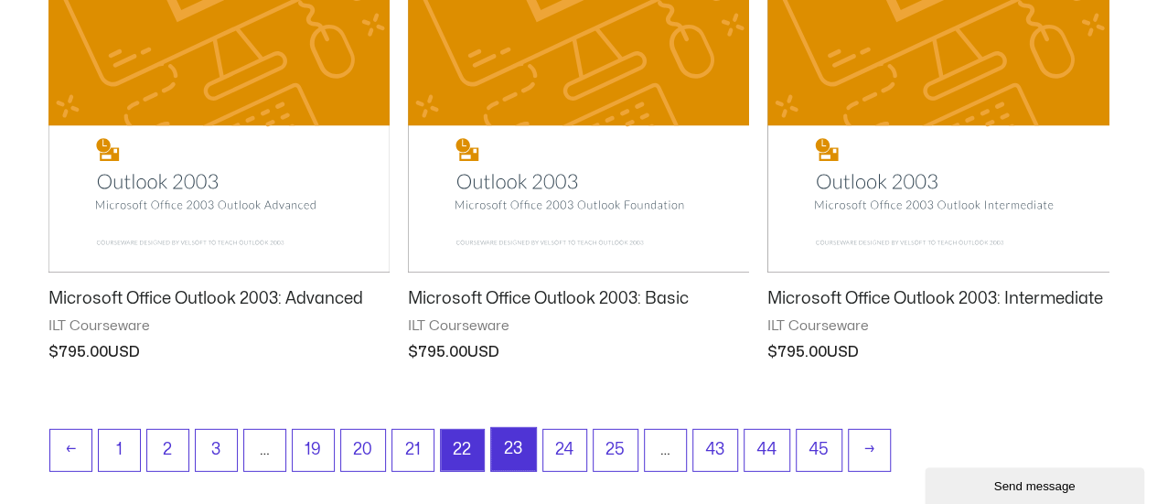
click at [517, 455] on link "23" at bounding box center [513, 449] width 45 height 43
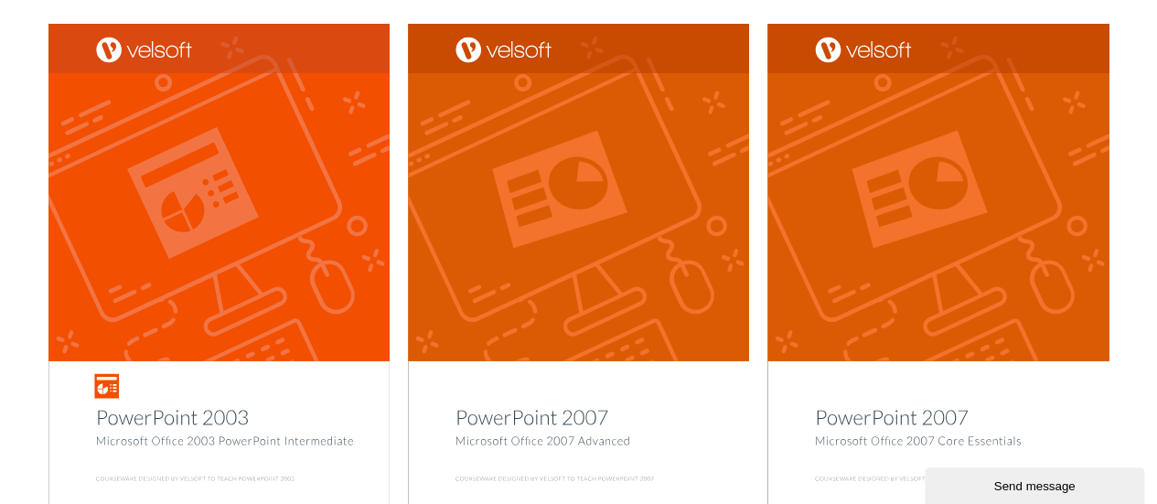
scroll to position [2653, 0]
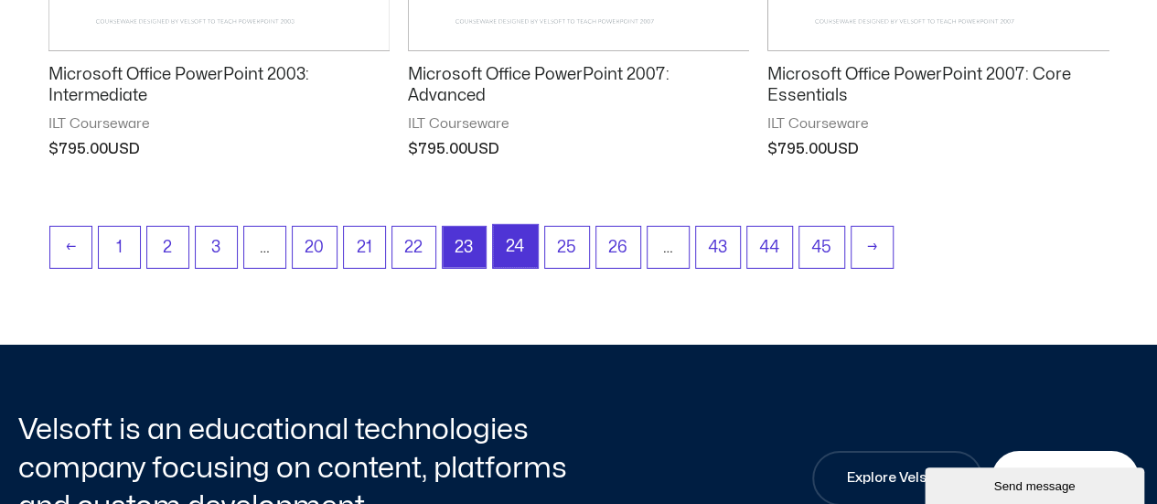
click at [527, 228] on link "24" at bounding box center [515, 246] width 45 height 43
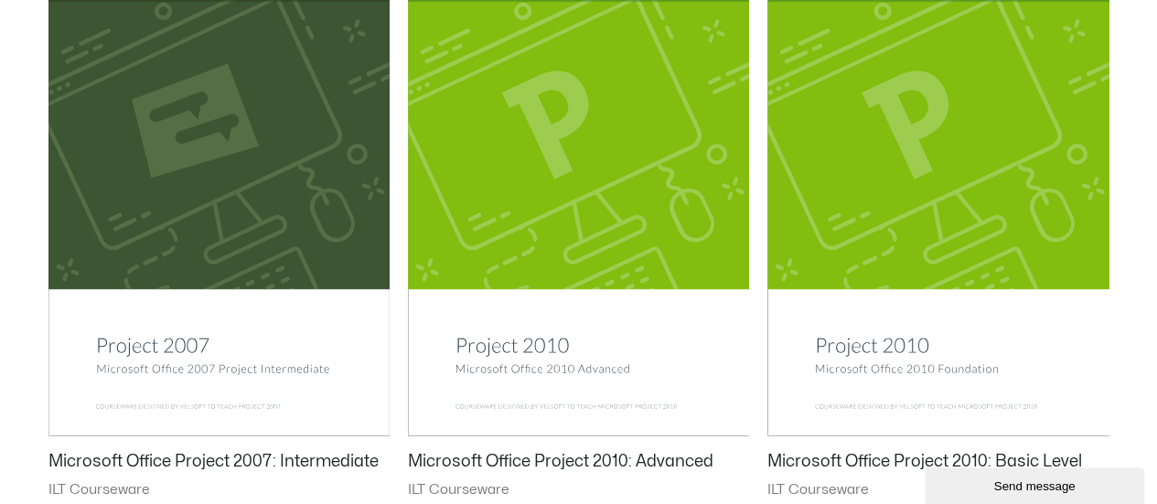
scroll to position [2836, 0]
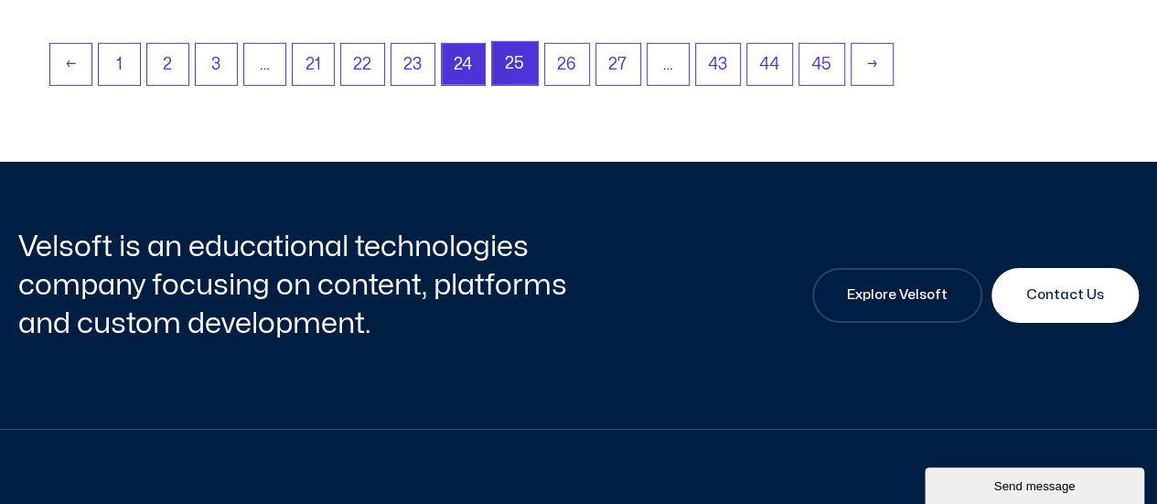
click at [512, 57] on link "25" at bounding box center [515, 63] width 46 height 43
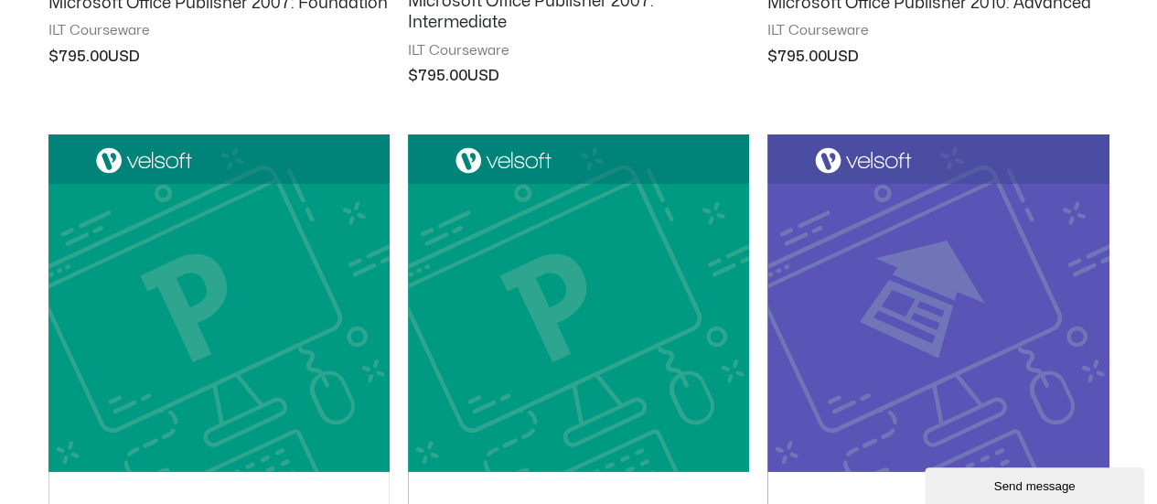
scroll to position [2653, 0]
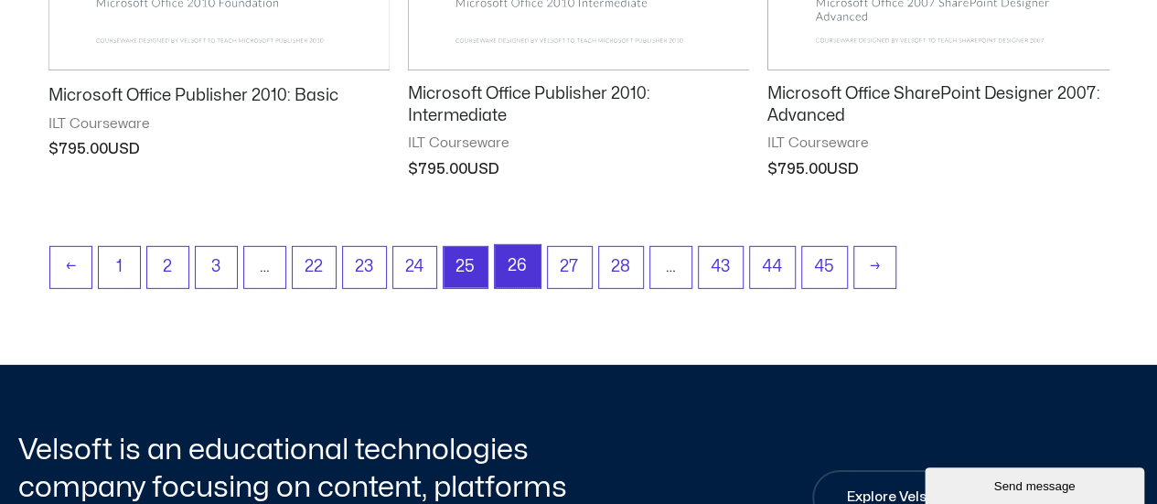
click at [527, 266] on link "26" at bounding box center [518, 266] width 46 height 43
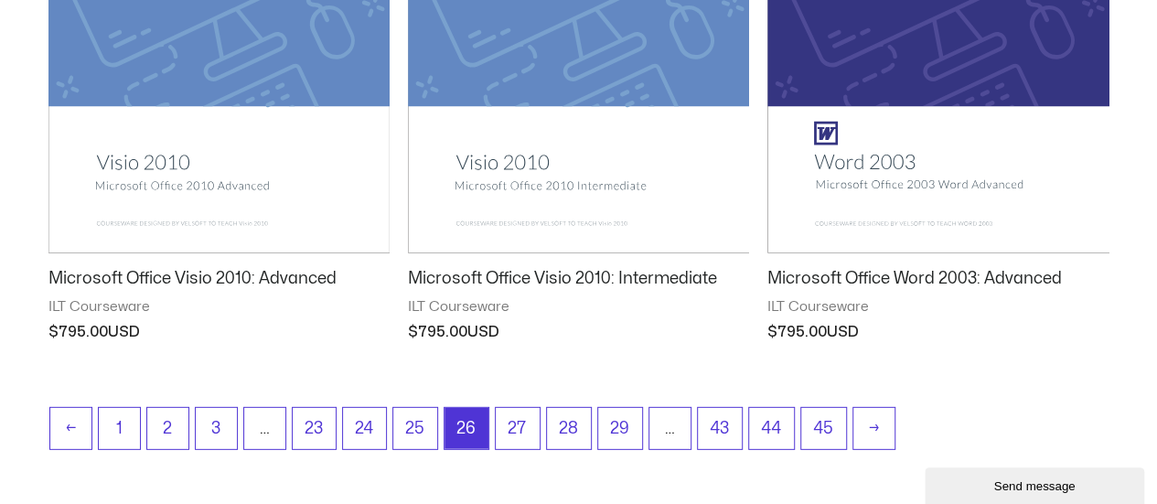
scroll to position [2561, 0]
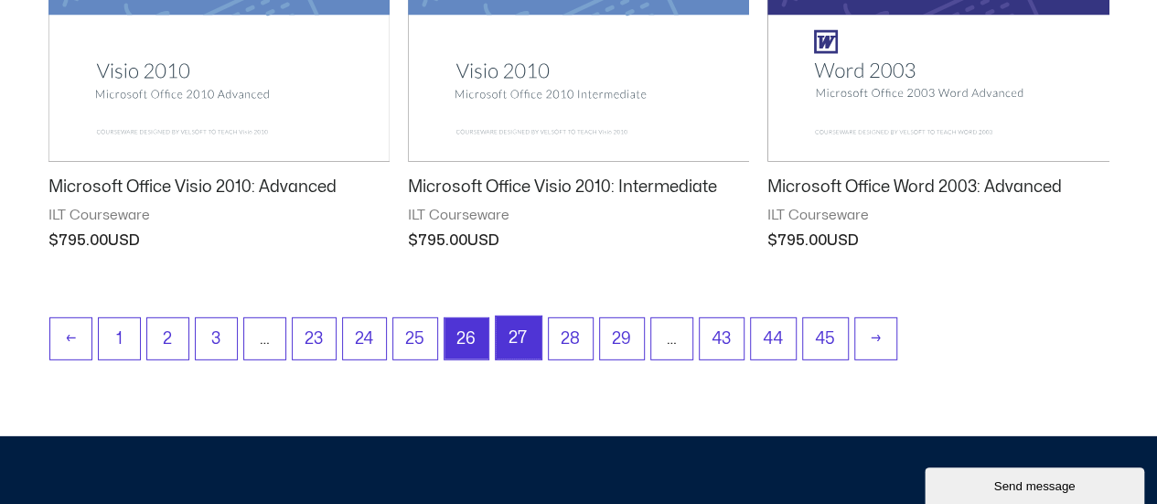
click at [521, 337] on link "27" at bounding box center [519, 337] width 46 height 43
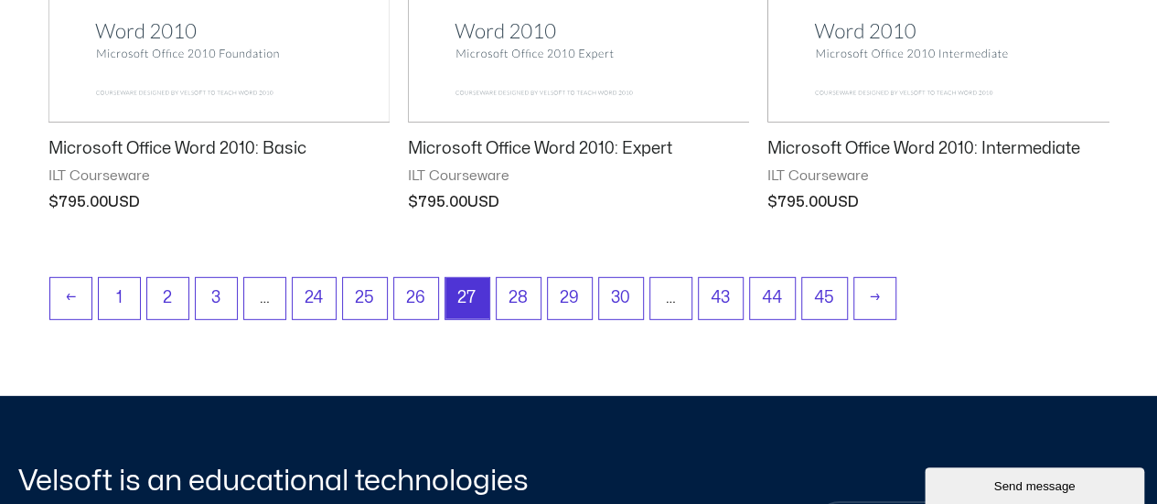
scroll to position [2836, 0]
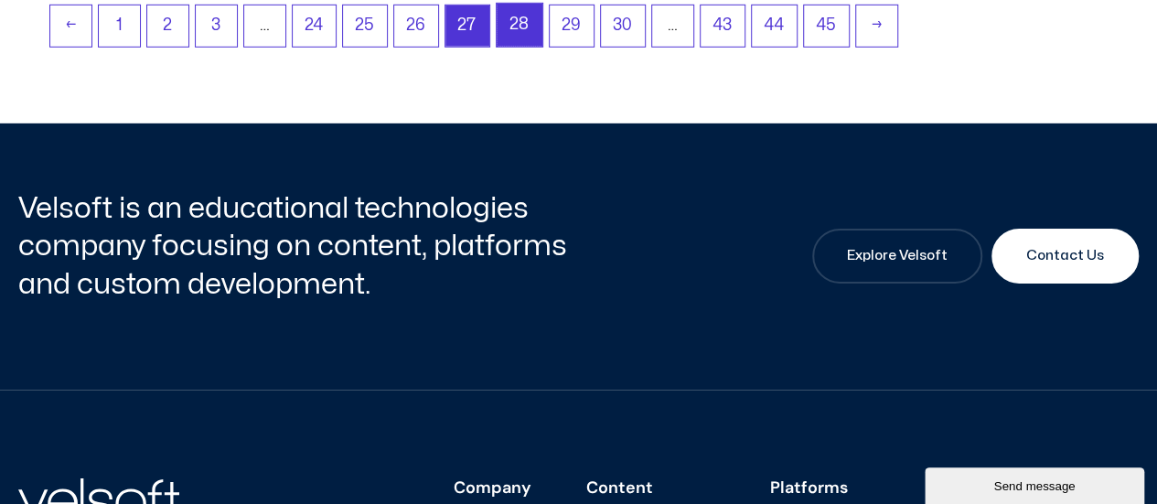
click at [516, 23] on link "28" at bounding box center [520, 25] width 46 height 43
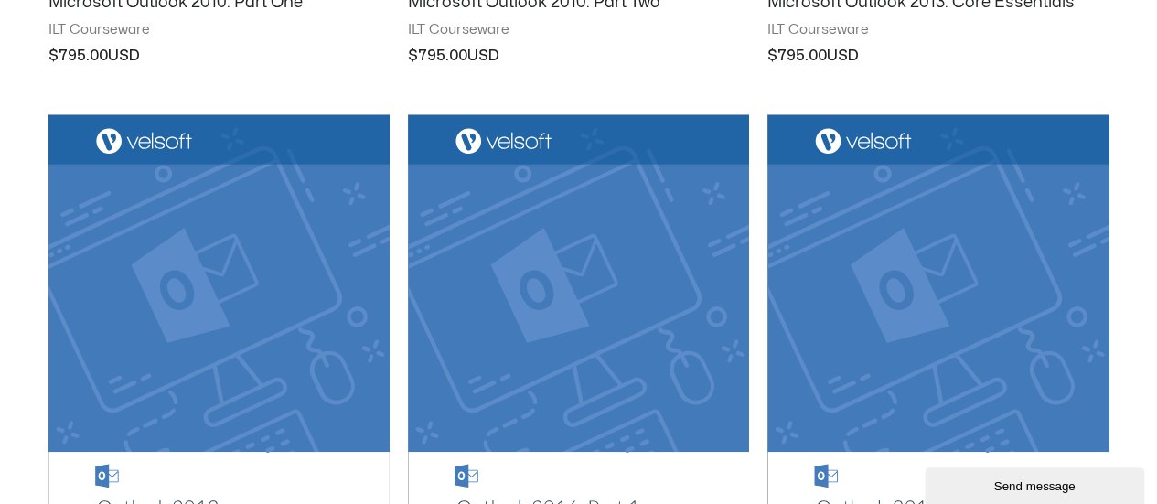
scroll to position [1921, 0]
